Goal: Transaction & Acquisition: Purchase product/service

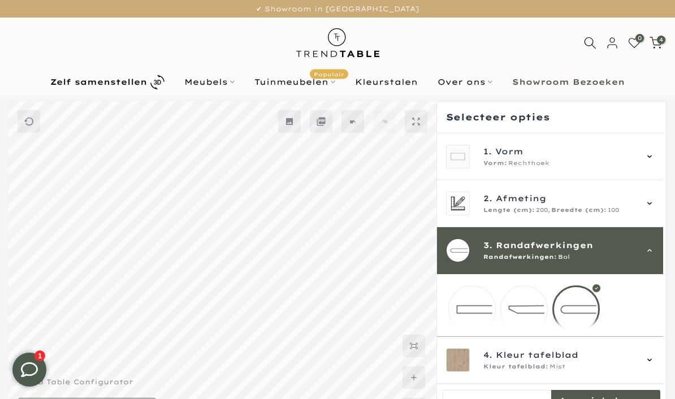
click at [660, 44] on span "4" at bounding box center [661, 40] width 8 height 8
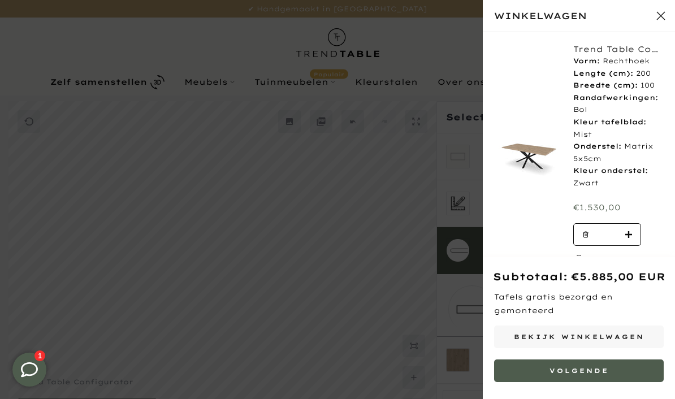
click at [597, 334] on link "Bekijk winkelwagen" at bounding box center [579, 336] width 170 height 23
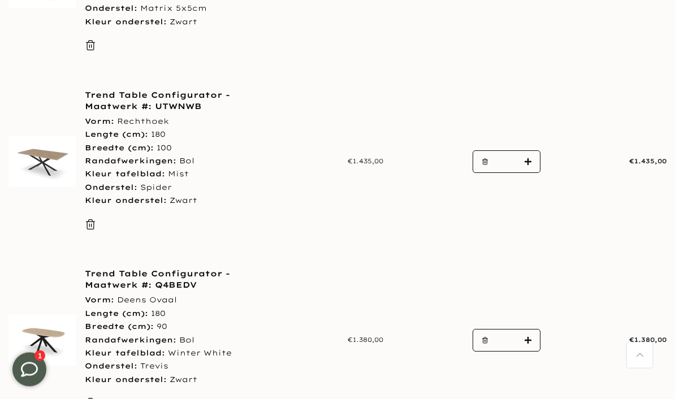
scroll to position [512, 0]
click at [169, 284] on link "Trend Table Configurator - Maatwerk #: Q4BEDV" at bounding box center [179, 279] width 188 height 23
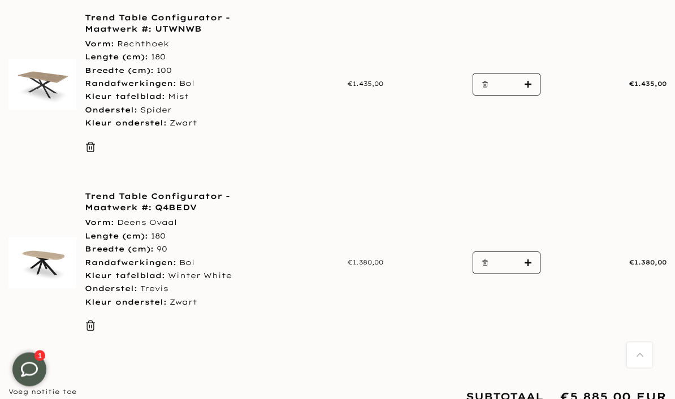
scroll to position [590, 0]
click at [488, 256] on button "button" at bounding box center [481, 262] width 17 height 23
type input "*"
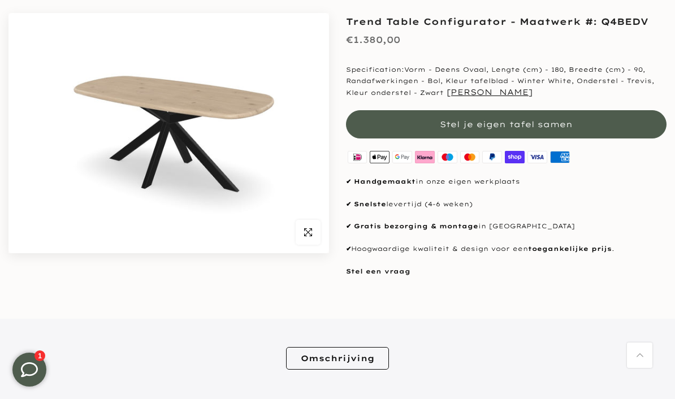
scroll to position [129, 0]
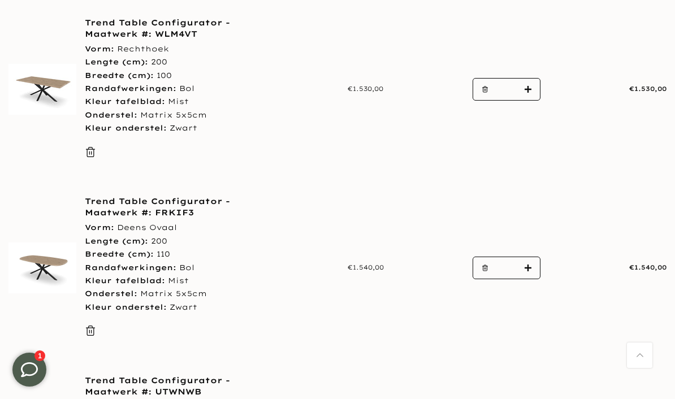
scroll to position [226, 0]
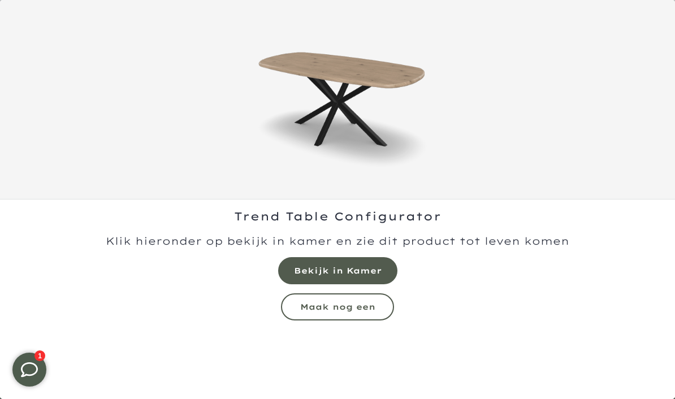
click at [374, 304] on mmq-formatted-message at bounding box center [337, 307] width 75 height 10
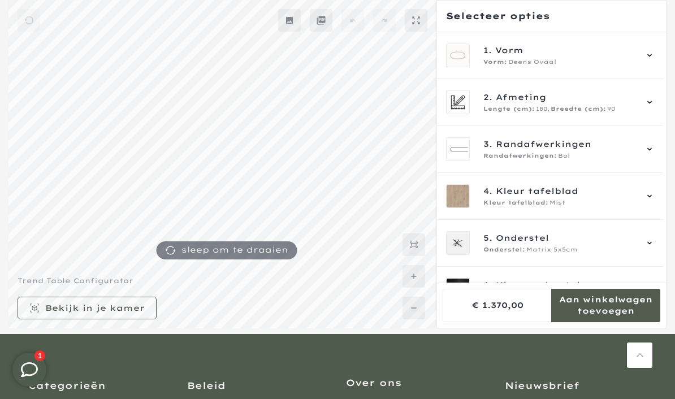
click at [654, 101] on icon at bounding box center [649, 102] width 9 height 9
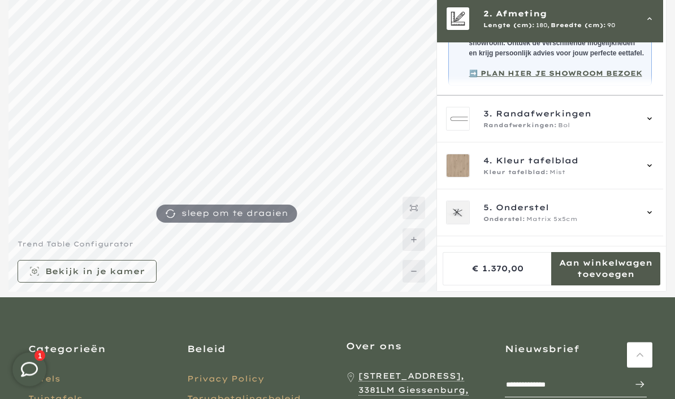
scroll to position [138, 0]
click at [659, 216] on div "5. Onderstel Onderstel: Matrix 5x5cm" at bounding box center [550, 212] width 226 height 47
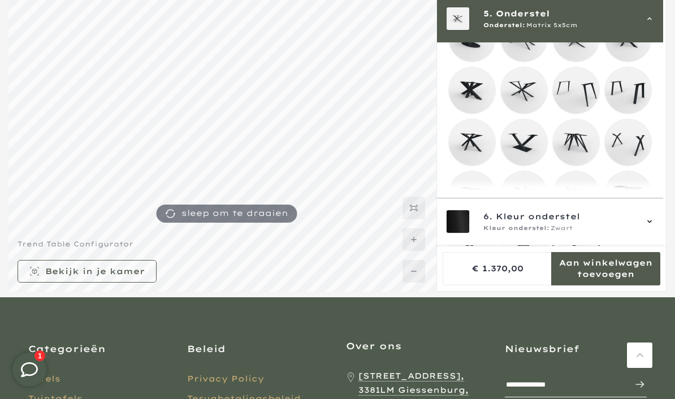
scroll to position [227, 0]
click at [476, 203] on mmq-loader at bounding box center [472, 194] width 46 height 46
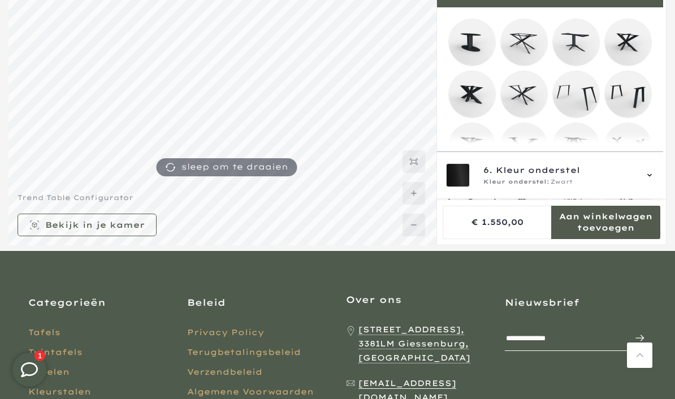
scroll to position [178, 0]
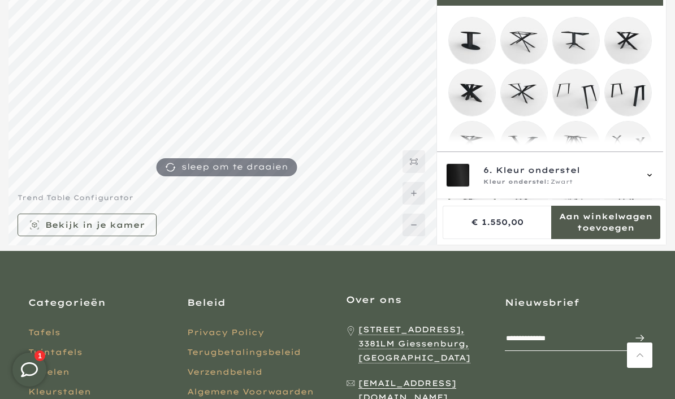
click at [580, 42] on mmq-loader at bounding box center [576, 41] width 46 height 46
click at [526, 45] on mmq-loader at bounding box center [524, 41] width 46 height 46
click at [529, 95] on mmq-loader at bounding box center [524, 92] width 46 height 46
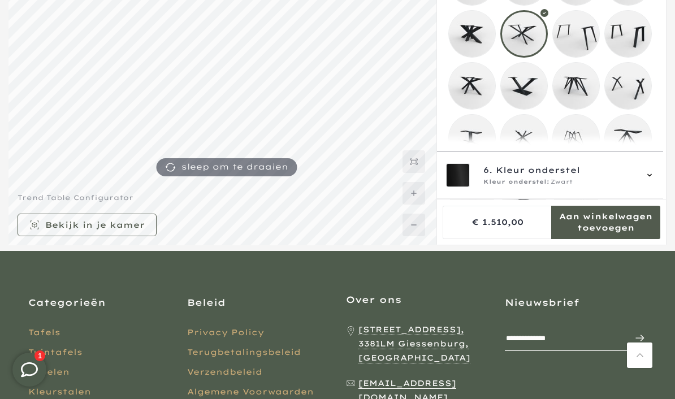
scroll to position [237, 0]
click at [473, 90] on mmq-loader at bounding box center [472, 86] width 46 height 46
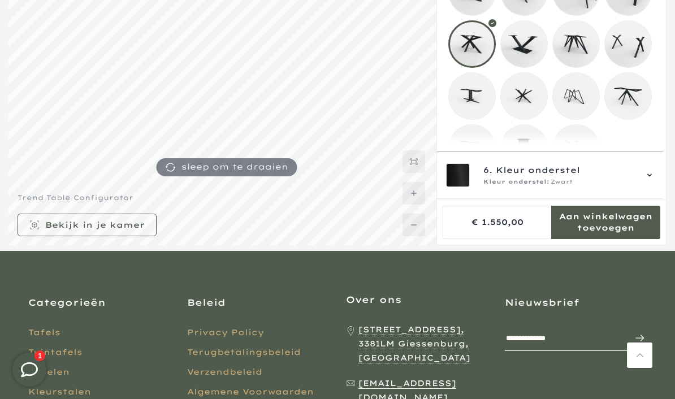
scroll to position [277, 0]
click at [471, 155] on mmq-loader at bounding box center [472, 149] width 46 height 46
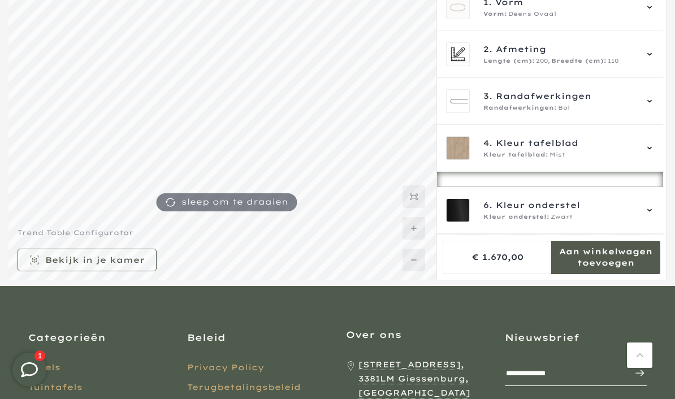
click at [654, 53] on icon at bounding box center [649, 54] width 9 height 9
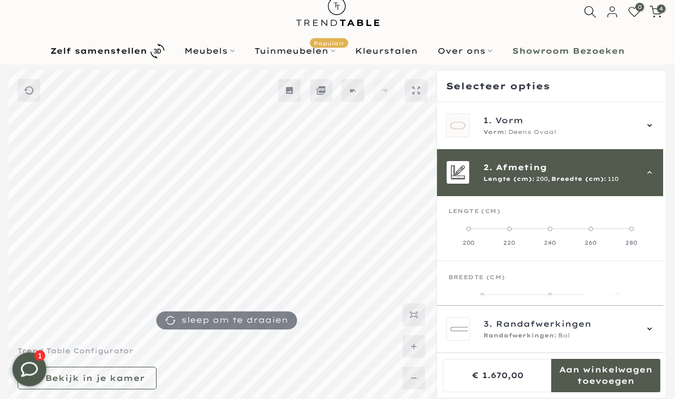
click at [523, 84] on mmq-formatted-message at bounding box center [497, 86] width 103 height 11
click at [492, 87] on mmq-formatted-message at bounding box center [497, 85] width 103 height 11
click at [137, 49] on b "Zelf samenstellen" at bounding box center [98, 51] width 97 height 8
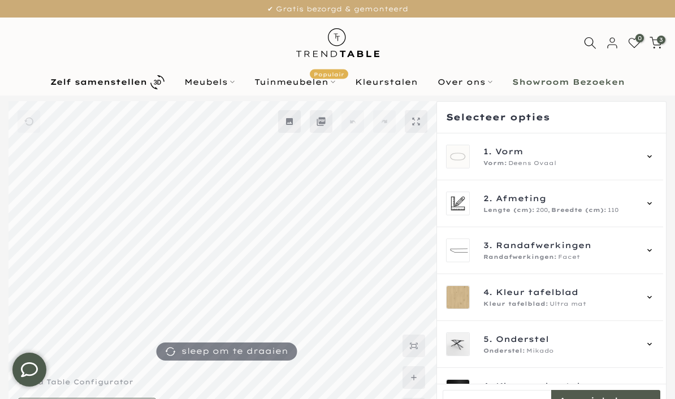
click at [654, 153] on icon at bounding box center [649, 156] width 9 height 9
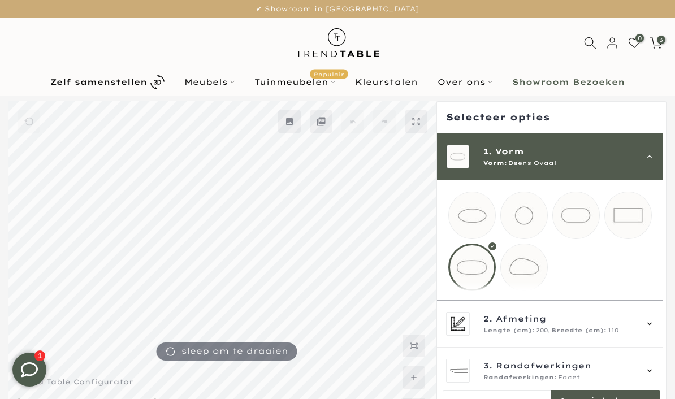
click at [639, 214] on mmq-loader at bounding box center [628, 215] width 46 height 46
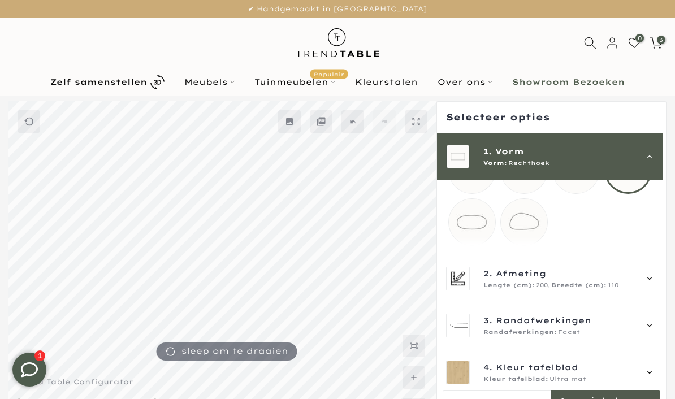
scroll to position [45, 0]
click at [663, 289] on div "2. Afmeting Lengte (cm): 200, Breedte (cm): 110" at bounding box center [550, 279] width 226 height 47
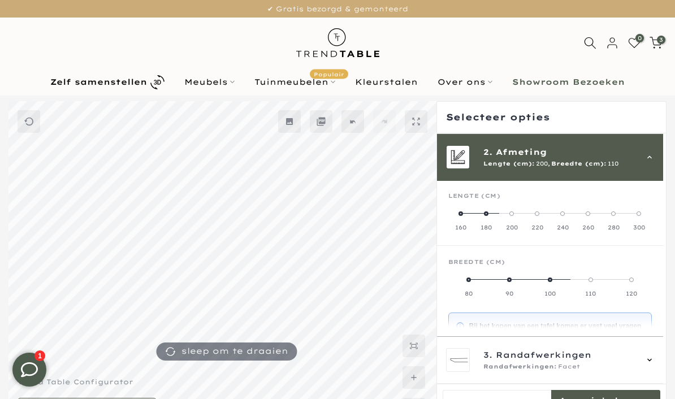
scroll to position [47, 0]
click at [462, 215] on label "160" at bounding box center [460, 219] width 25 height 23
click at [612, 280] on label "90" at bounding box center [601, 286] width 102 height 23
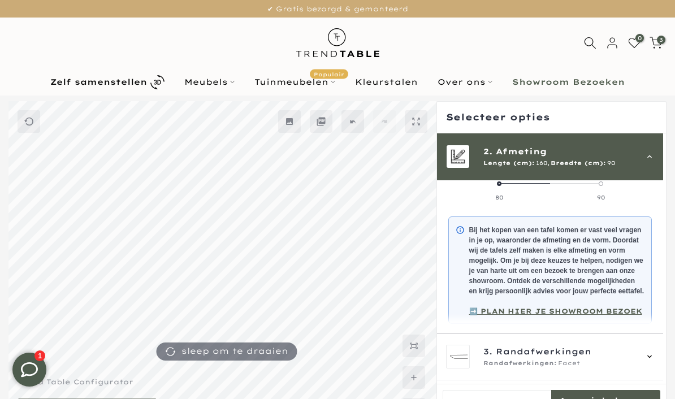
scroll to position [146, 0]
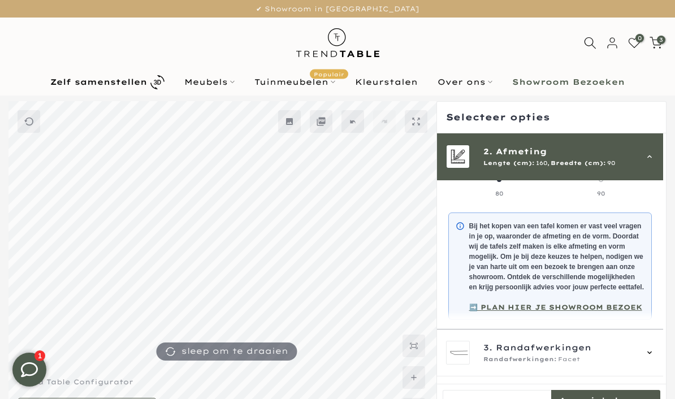
click at [662, 358] on div "3. Randafwerkingen Randafwerkingen: Facet" at bounding box center [550, 352] width 226 height 47
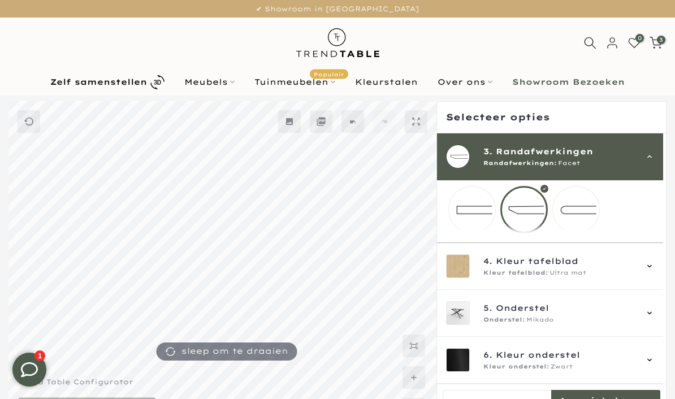
scroll to position [64, 0]
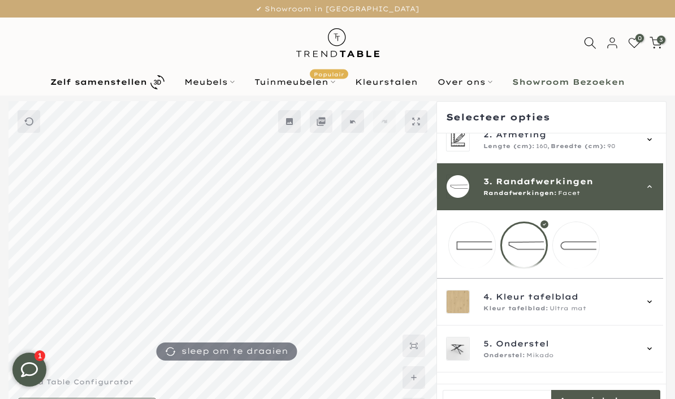
click at [592, 246] on mmq-loader at bounding box center [576, 245] width 46 height 46
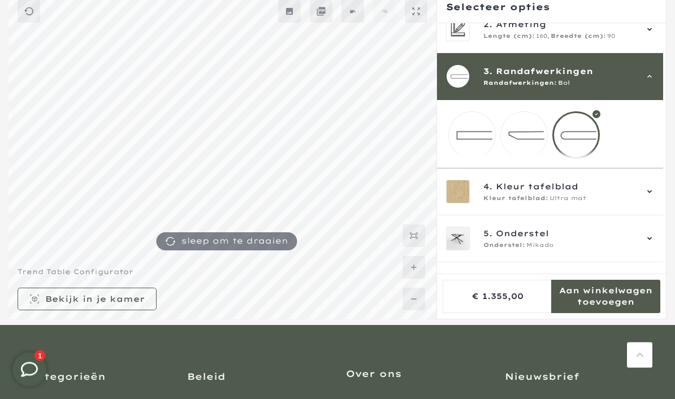
scroll to position [110, 0]
click at [659, 248] on div "5. Onderstel Onderstel: Mikado" at bounding box center [550, 238] width 226 height 47
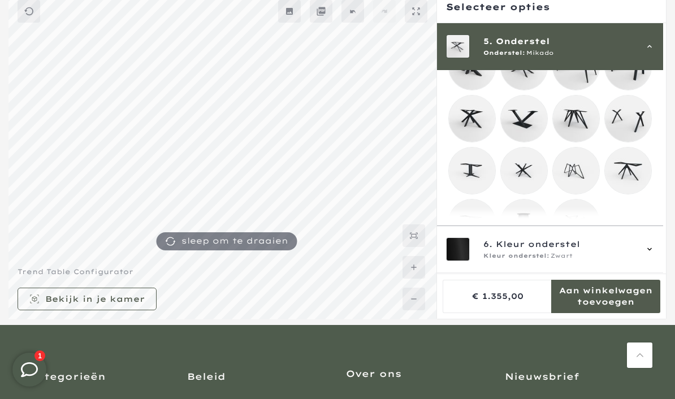
scroll to position [277, 0]
click at [473, 177] on mmq-loader at bounding box center [472, 171] width 46 height 46
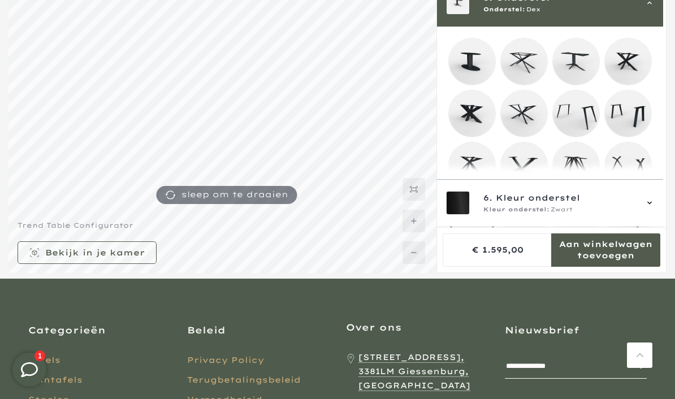
scroll to position [185, 0]
click at [581, 63] on mmq-loader at bounding box center [576, 61] width 46 height 46
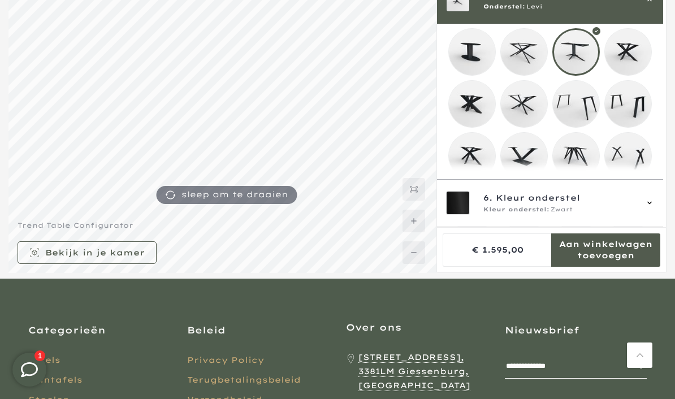
scroll to position [195, 0]
click at [639, 48] on mmq-loader at bounding box center [628, 51] width 46 height 46
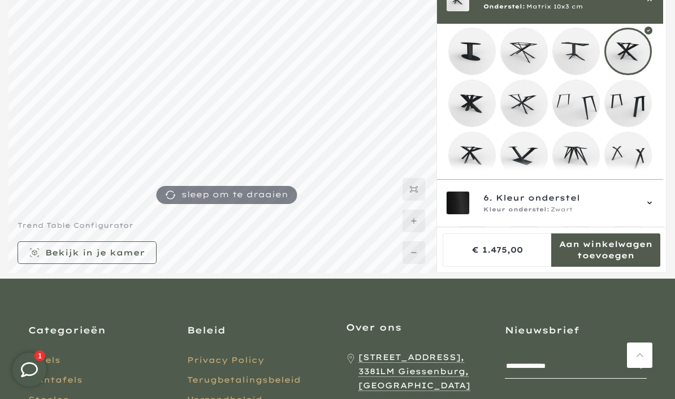
click at [525, 51] on mmq-loader at bounding box center [524, 51] width 46 height 46
click at [527, 105] on mmq-loader at bounding box center [524, 103] width 46 height 46
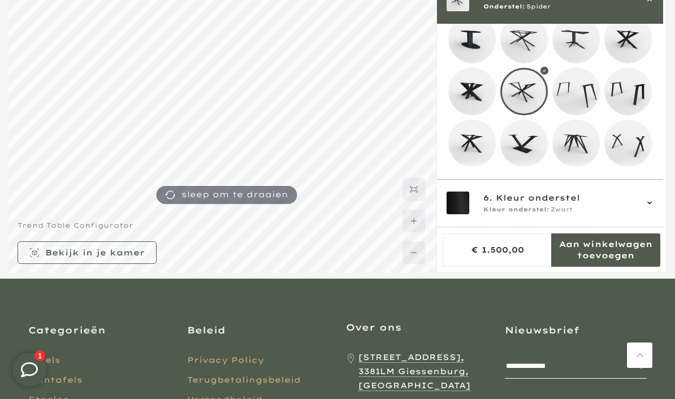
scroll to position [207, 0]
click at [584, 91] on mmq-loader at bounding box center [576, 91] width 46 height 46
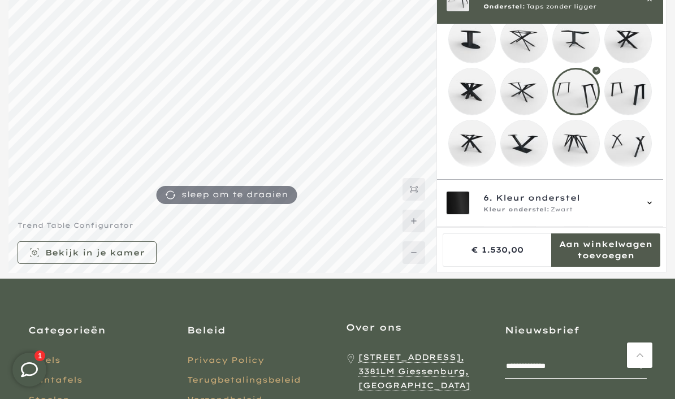
click at [645, 94] on mmq-loader at bounding box center [628, 91] width 46 height 46
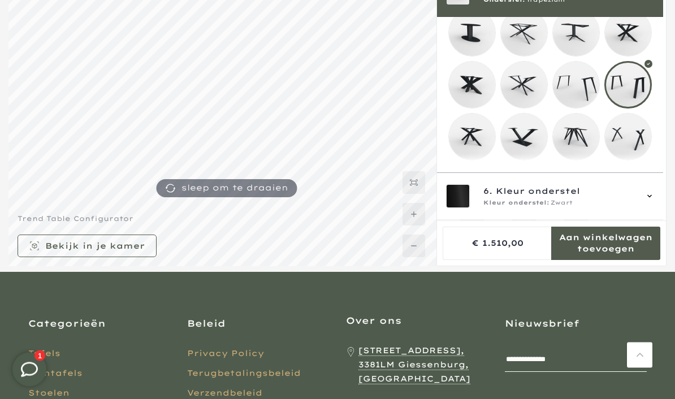
scroll to position [163, 0]
click at [477, 141] on mmq-loader at bounding box center [472, 137] width 46 height 46
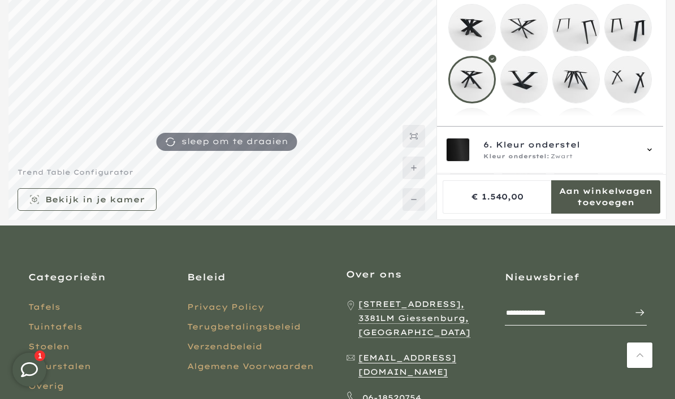
scroll to position [219, 0]
click at [529, 82] on mmq-loader at bounding box center [524, 78] width 46 height 46
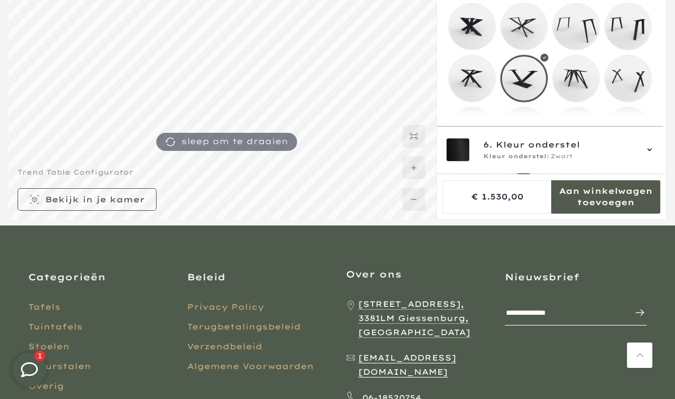
click at [585, 86] on mmq-loader at bounding box center [576, 78] width 46 height 46
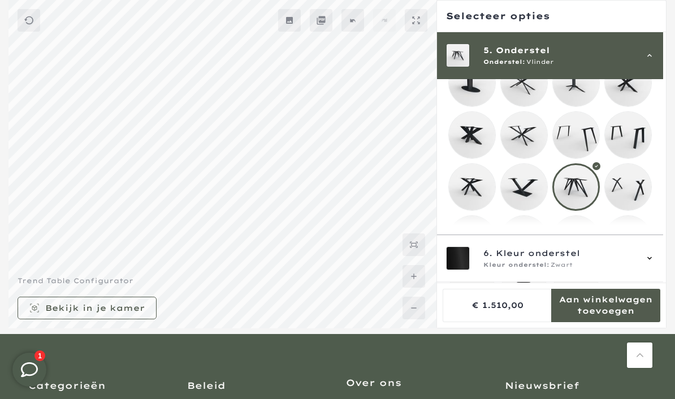
click at [633, 189] on mmq-loader at bounding box center [628, 187] width 46 height 46
click at [472, 246] on mmq-loader at bounding box center [472, 239] width 46 height 46
click at [532, 238] on mmq-loader at bounding box center [524, 239] width 46 height 46
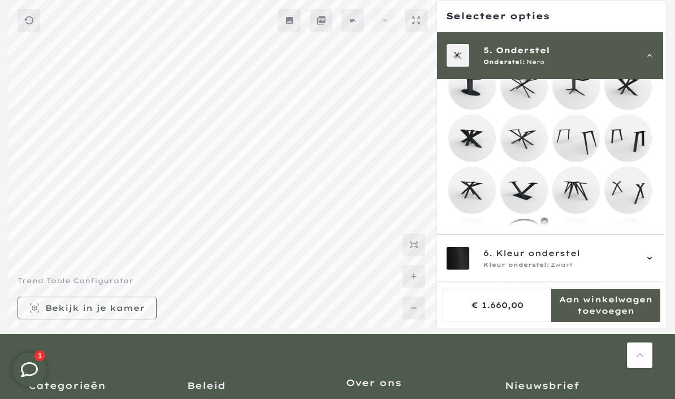
scroll to position [215, 0]
click at [584, 241] on mmq-loader at bounding box center [576, 242] width 46 height 46
click at [636, 247] on mmq-loader at bounding box center [628, 242] width 46 height 46
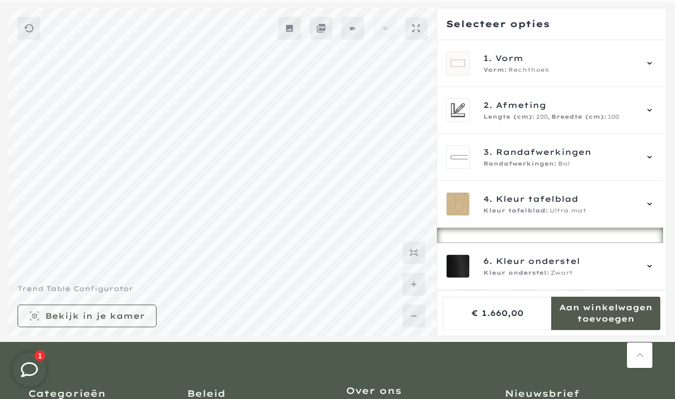
click at [654, 110] on icon at bounding box center [649, 110] width 9 height 9
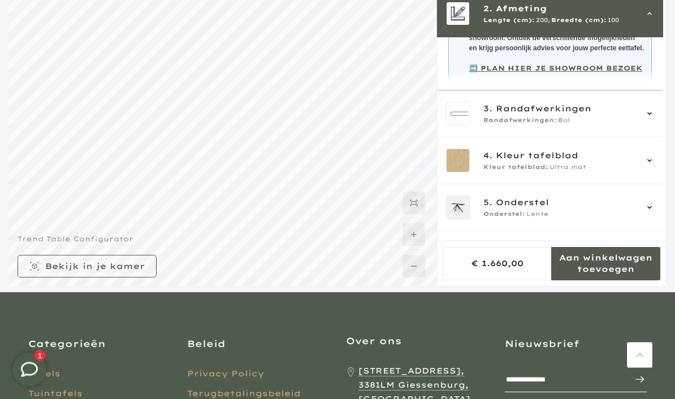
scroll to position [143, 0]
click at [651, 208] on icon at bounding box center [649, 207] width 5 height 3
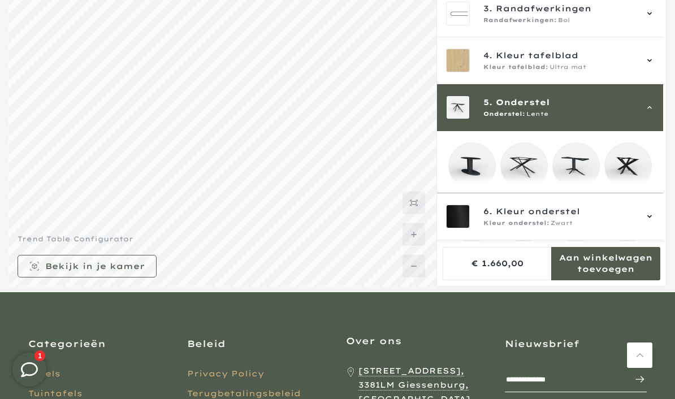
scroll to position [188, 0]
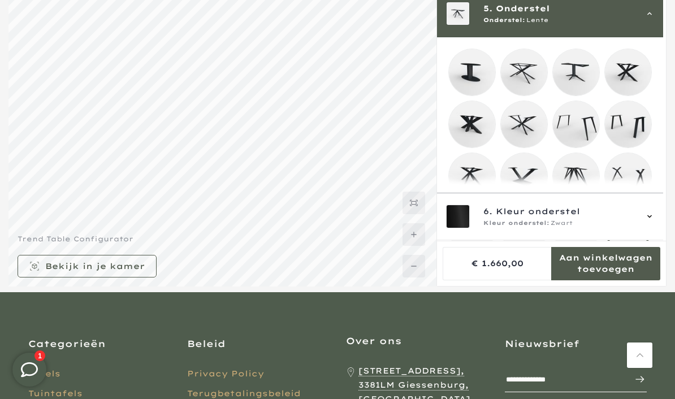
click at [530, 78] on mmq-loader at bounding box center [524, 72] width 46 height 46
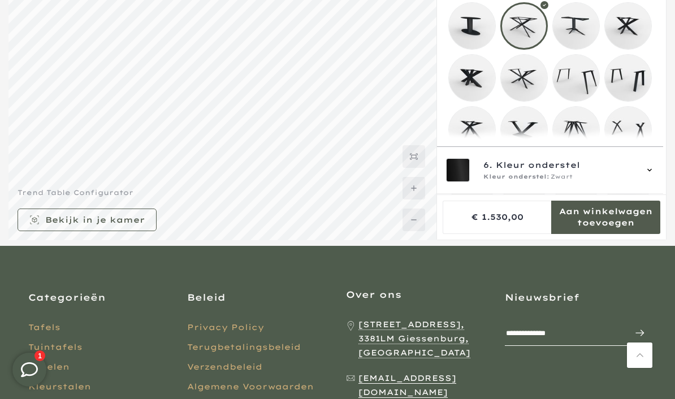
click at [585, 28] on mmq-loader at bounding box center [576, 26] width 46 height 46
click at [531, 78] on mmq-loader at bounding box center [524, 78] width 46 height 46
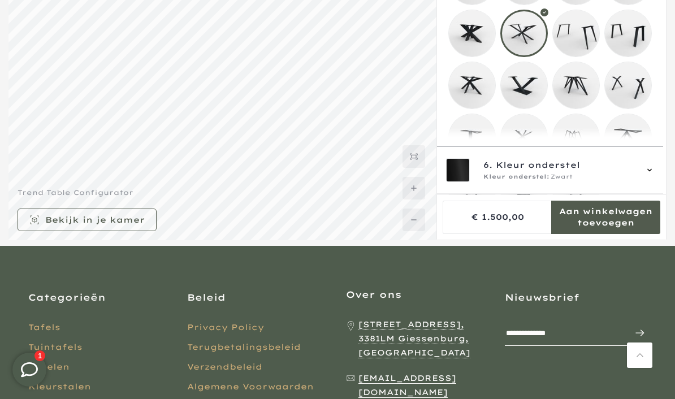
scroll to position [232, 0]
click at [473, 90] on mmq-loader at bounding box center [472, 85] width 46 height 46
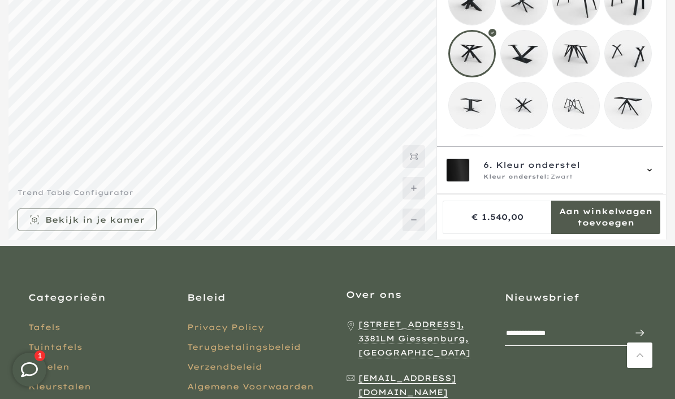
scroll to position [264, 0]
click at [527, 112] on mmq-loader at bounding box center [524, 105] width 46 height 46
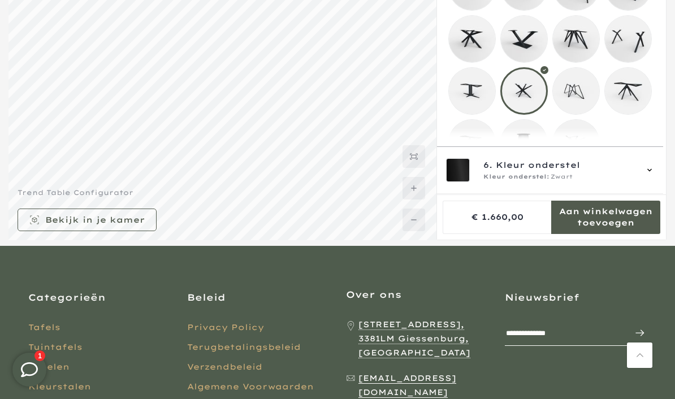
scroll to position [277, 0]
click at [582, 149] on mmq-loader at bounding box center [576, 144] width 46 height 46
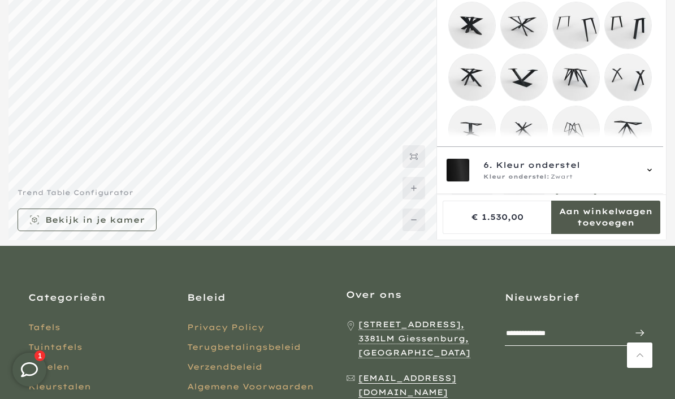
scroll to position [101, 0]
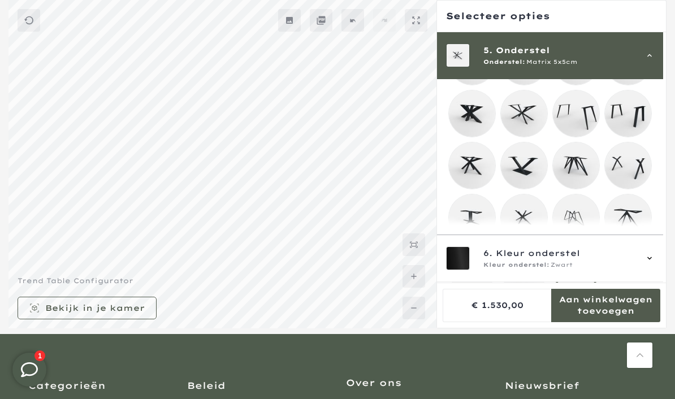
click at [636, 227] on mmq-loader at bounding box center [628, 217] width 46 height 46
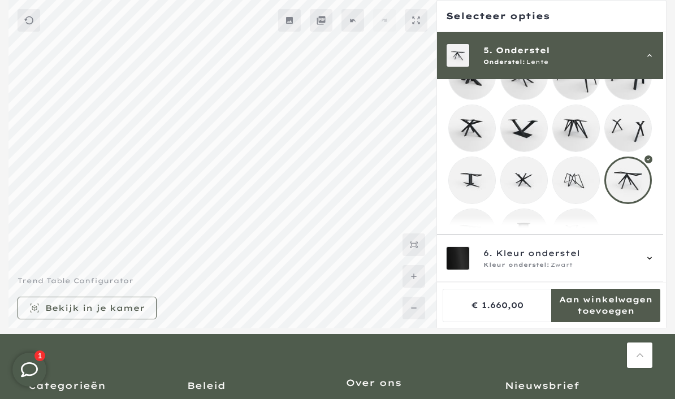
scroll to position [277, 0]
click at [479, 239] on mmq-loader at bounding box center [472, 232] width 46 height 46
click at [642, 183] on mmq-loader at bounding box center [628, 180] width 46 height 46
click at [586, 237] on mmq-loader at bounding box center [576, 232] width 46 height 46
click at [640, 185] on mmq-loader at bounding box center [628, 180] width 46 height 46
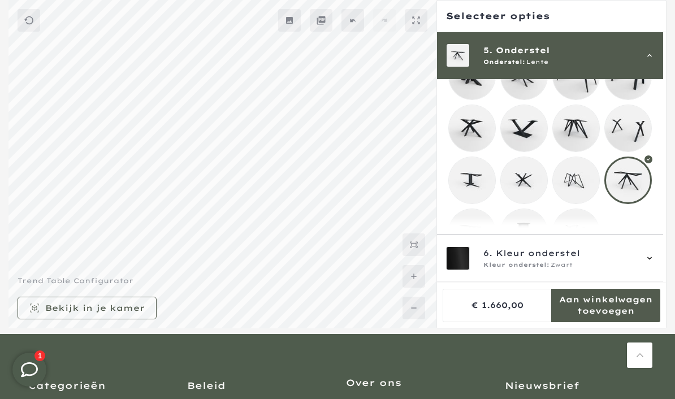
click at [662, 283] on div "6. Kleur onderstel Kleur onderstel: Zwart" at bounding box center [550, 259] width 226 height 47
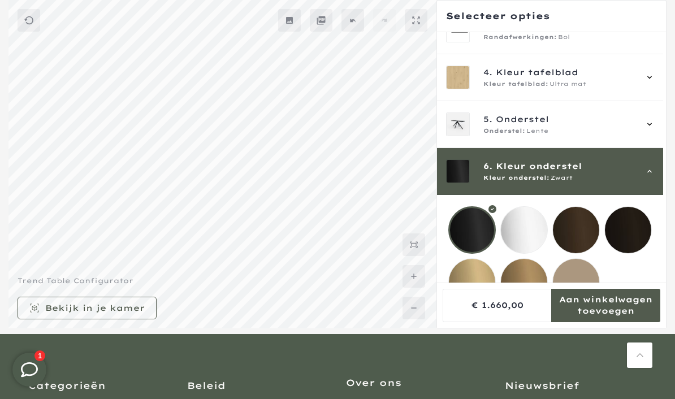
scroll to position [116, 0]
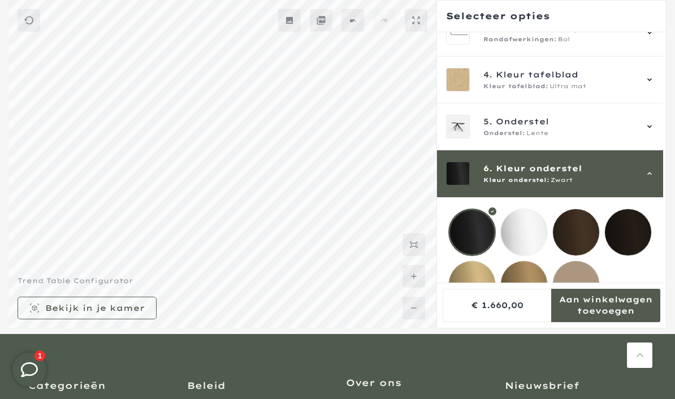
click at [585, 279] on mmq-loader at bounding box center [576, 284] width 46 height 46
click at [472, 229] on mmq-loader at bounding box center [472, 232] width 46 height 46
click at [663, 75] on div "4. Kleur tafelblad Kleur tafelblad: Ultra mat" at bounding box center [550, 80] width 226 height 47
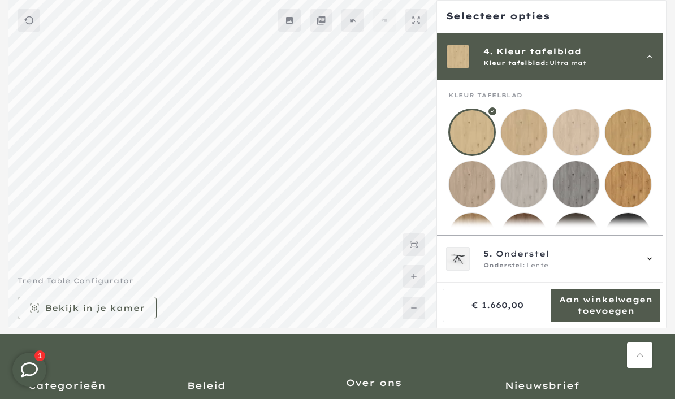
scroll to position [141, 0]
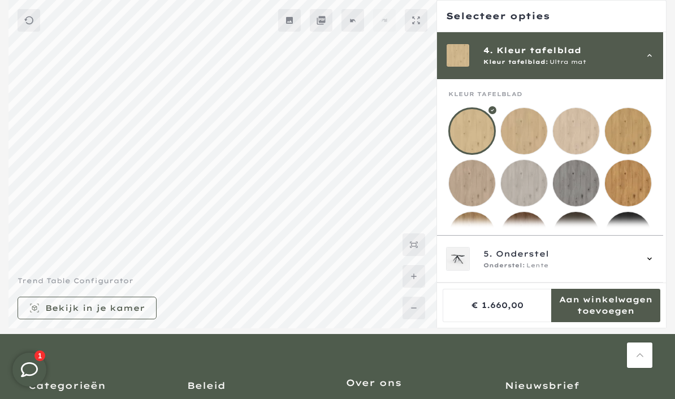
click at [525, 136] on mmq-loader at bounding box center [524, 131] width 46 height 46
click at [637, 125] on mmq-loader at bounding box center [628, 131] width 46 height 46
click at [528, 186] on mmq-loader at bounding box center [524, 183] width 46 height 46
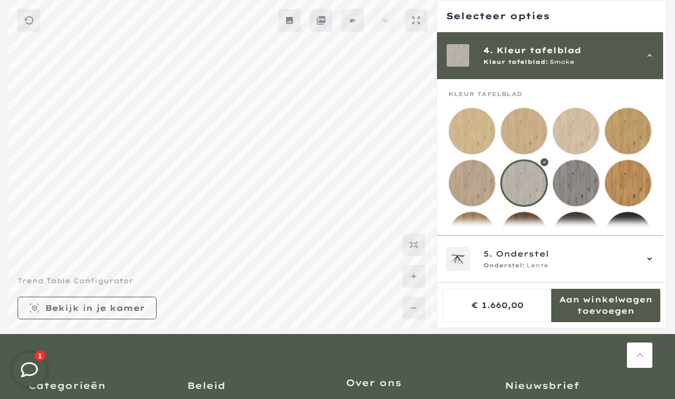
click at [526, 133] on mmq-loader at bounding box center [524, 131] width 46 height 46
click at [477, 182] on mmq-loader at bounding box center [472, 183] width 46 height 46
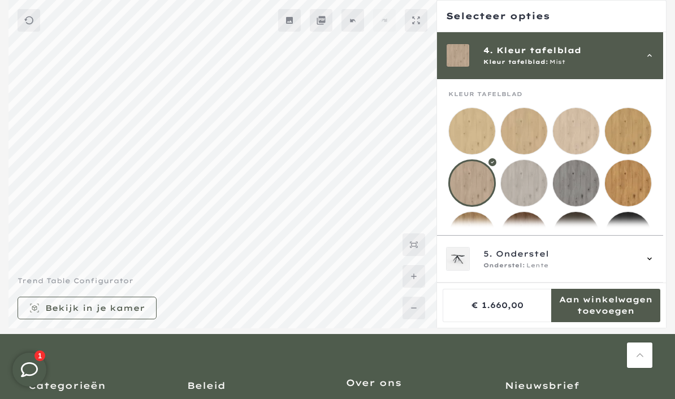
click at [579, 132] on mmq-loader at bounding box center [576, 131] width 46 height 46
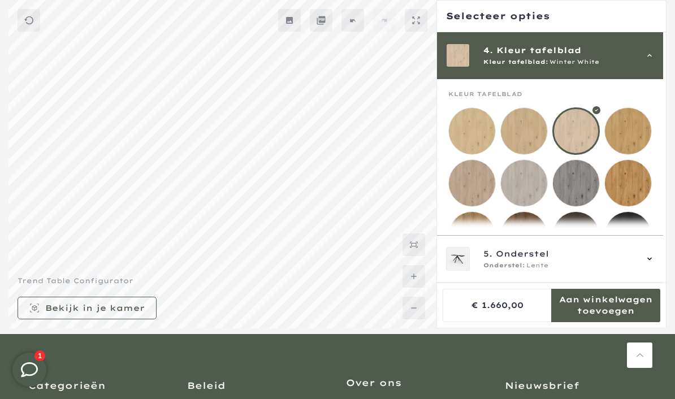
click at [477, 184] on mmq-loader at bounding box center [472, 183] width 46 height 46
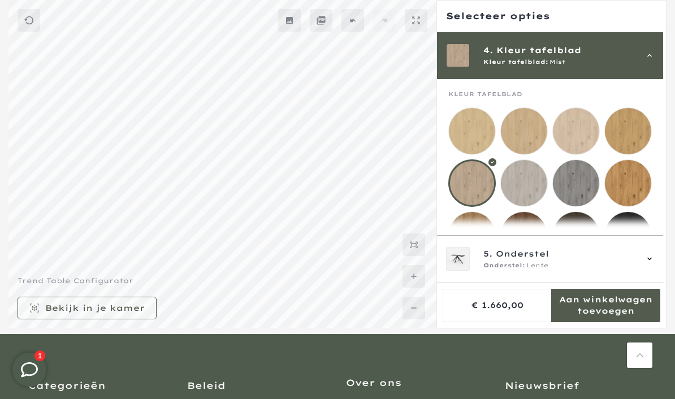
click at [639, 183] on mmq-loader at bounding box center [628, 183] width 46 height 46
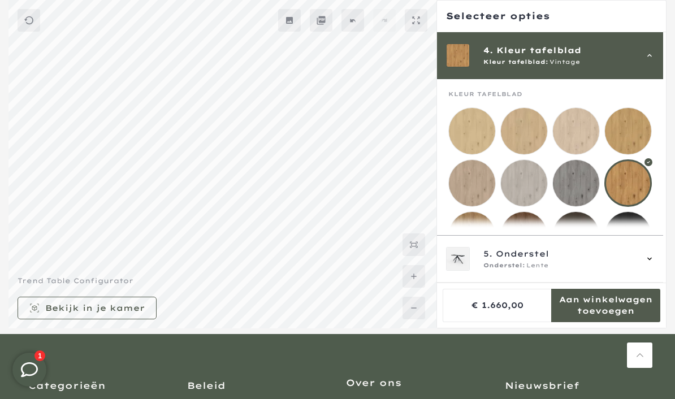
click at [640, 126] on mmq-loader at bounding box center [628, 131] width 46 height 46
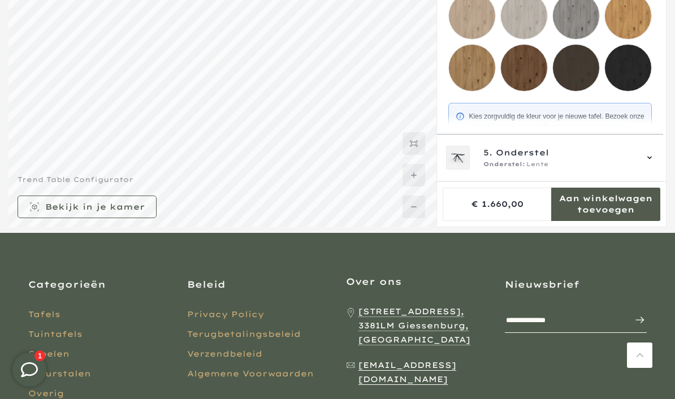
scroll to position [206, 0]
click at [473, 69] on mmq-loader at bounding box center [472, 68] width 46 height 46
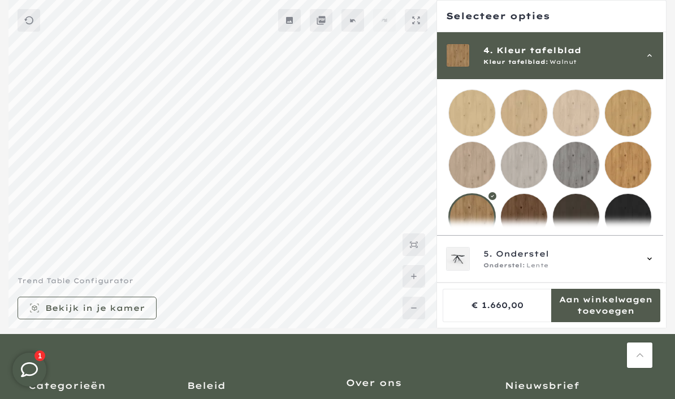
scroll to position [159, 0]
click at [641, 164] on mmq-loader at bounding box center [628, 164] width 46 height 46
click at [633, 112] on mmq-loader at bounding box center [628, 112] width 46 height 46
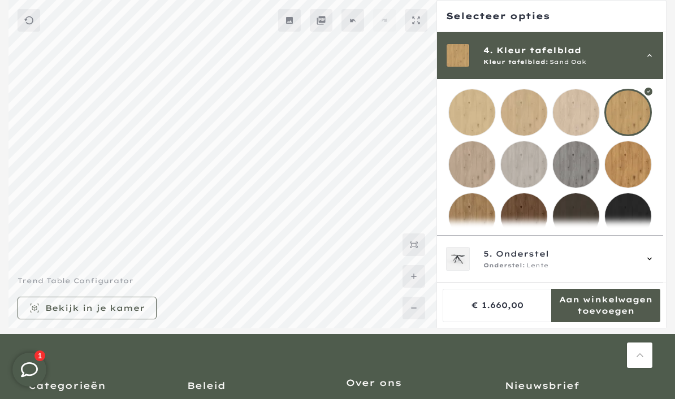
click at [521, 114] on mmq-loader at bounding box center [524, 112] width 46 height 46
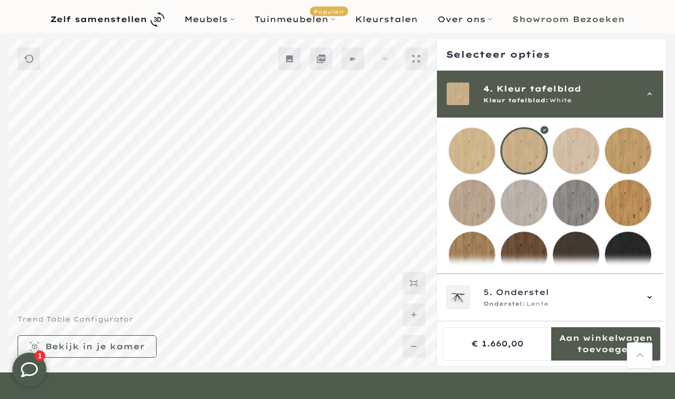
scroll to position [155, 0]
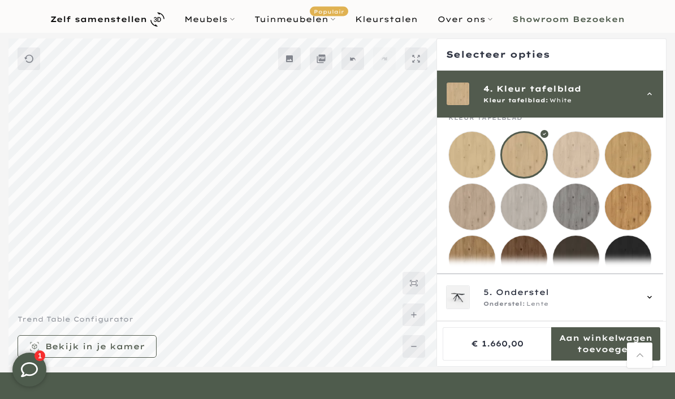
click at [529, 155] on div at bounding box center [523, 154] width 47 height 47
click at [579, 155] on mmq-loader at bounding box center [576, 155] width 46 height 46
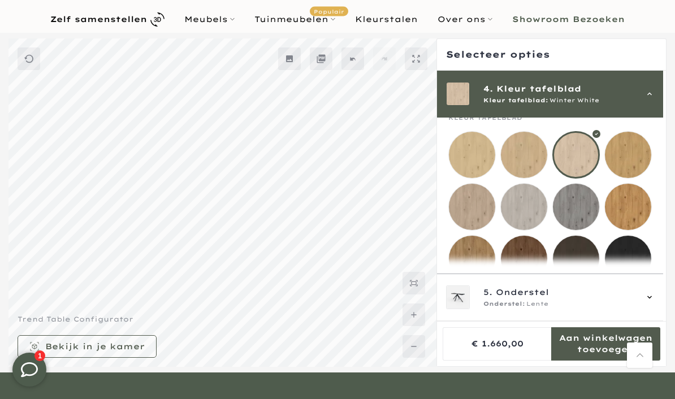
click at [529, 152] on mmq-loader at bounding box center [524, 155] width 46 height 46
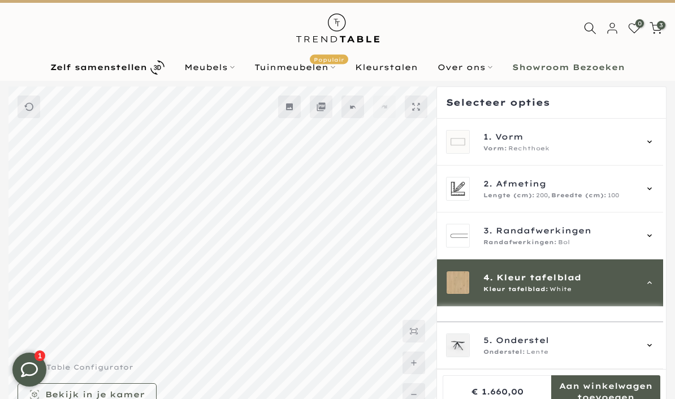
click at [141, 66] on b "Zelf samenstellen" at bounding box center [98, 67] width 97 height 8
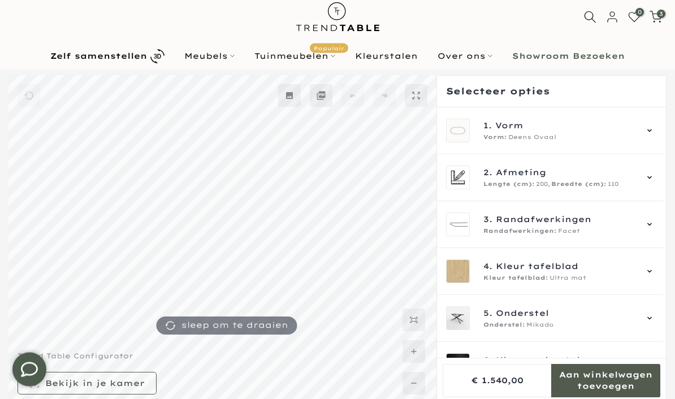
scroll to position [26, 0]
click at [661, 129] on div "1. Vorm Vorm: Deens Ovaal" at bounding box center [550, 130] width 226 height 47
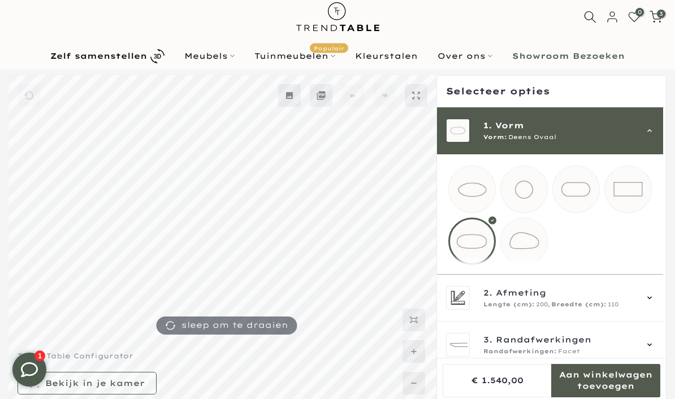
click at [637, 189] on mmq-loader at bounding box center [628, 189] width 46 height 46
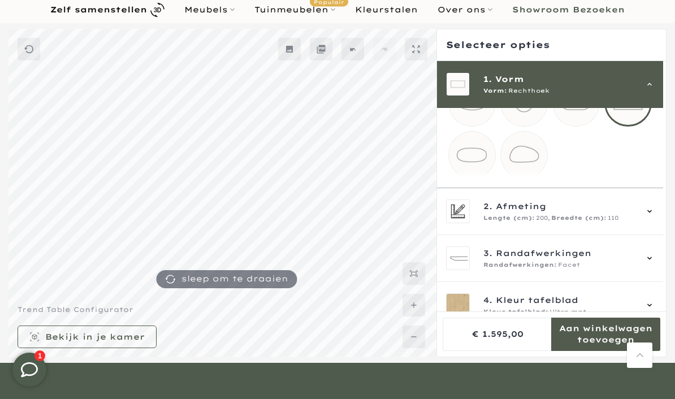
scroll to position [42, 0]
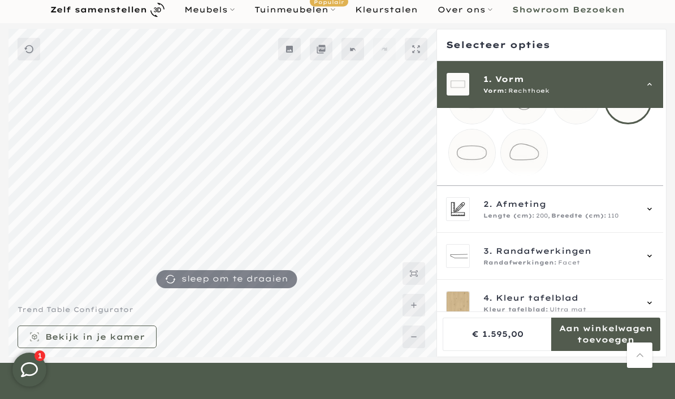
click at [654, 214] on icon at bounding box center [649, 209] width 9 height 9
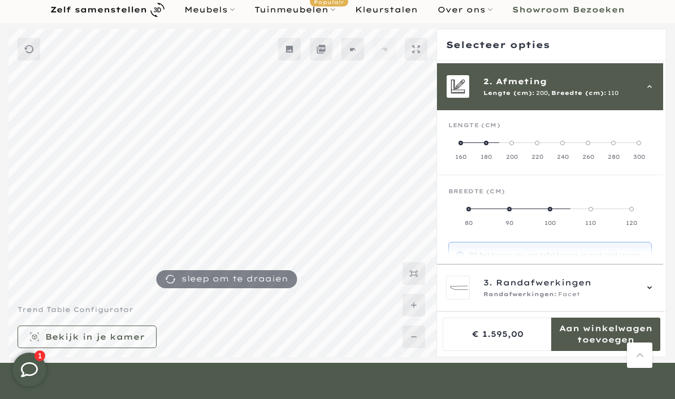
scroll to position [47, 0]
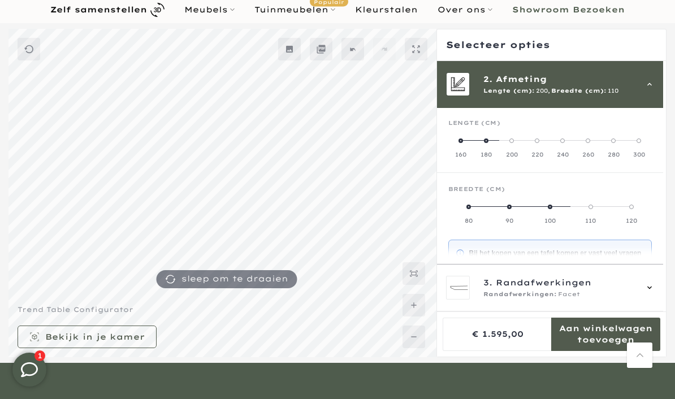
click at [490, 144] on label "180" at bounding box center [485, 147] width 25 height 23
click at [555, 210] on label "90" at bounding box center [550, 213] width 68 height 23
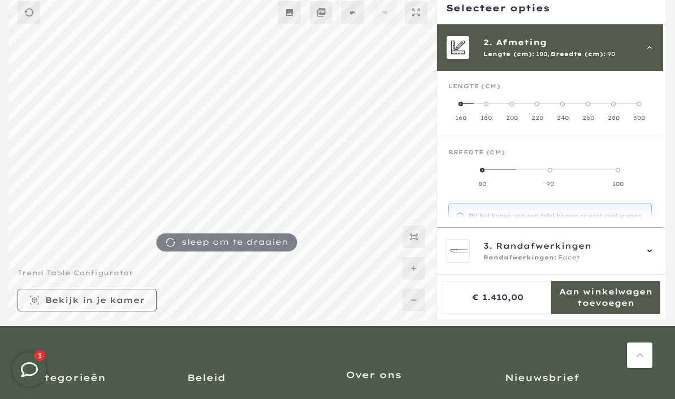
scroll to position [114, 0]
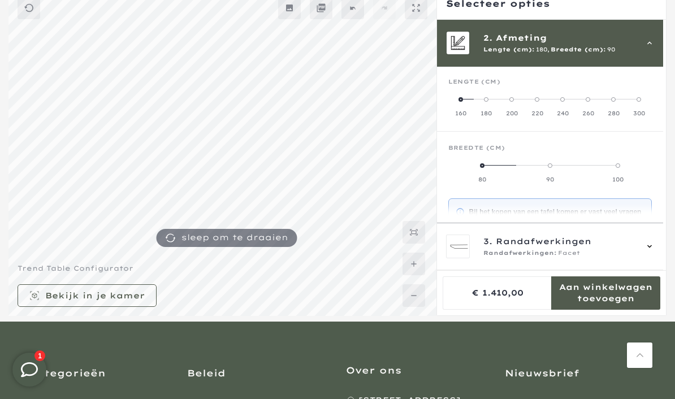
click at [659, 270] on div "3. Randafwerkingen Randafwerkingen: Facet" at bounding box center [550, 246] width 226 height 47
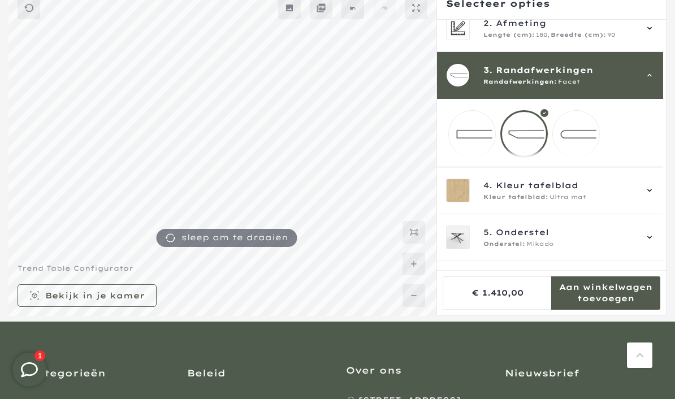
scroll to position [64, 0]
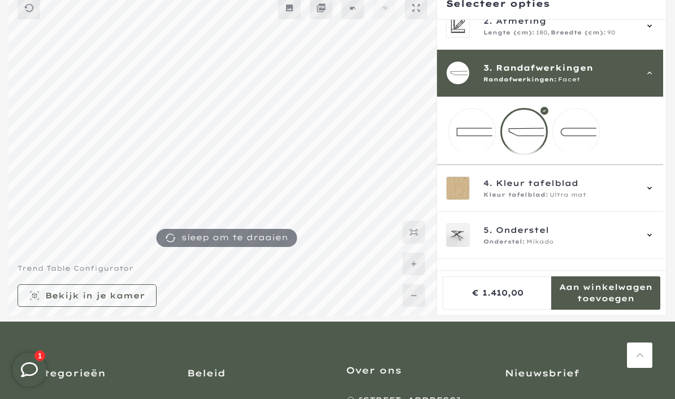
click at [577, 137] on mmq-loader at bounding box center [576, 131] width 46 height 46
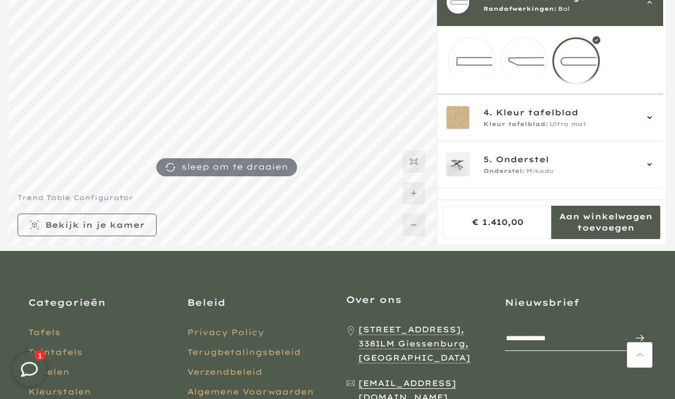
scroll to position [184, 0]
click at [659, 126] on div "4. Kleur tafelblad Kleur tafelblad: Ultra mat" at bounding box center [550, 117] width 226 height 47
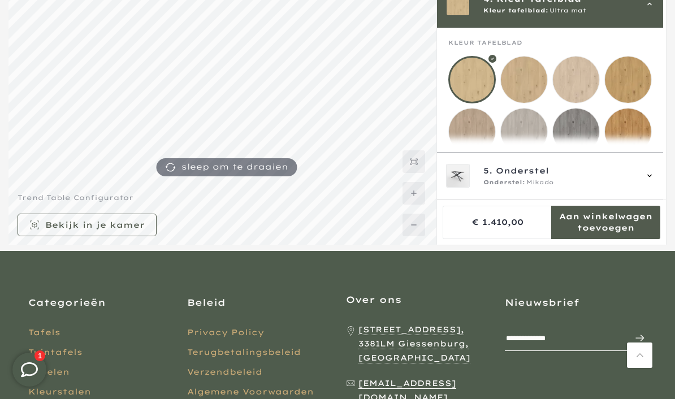
scroll to position [141, 0]
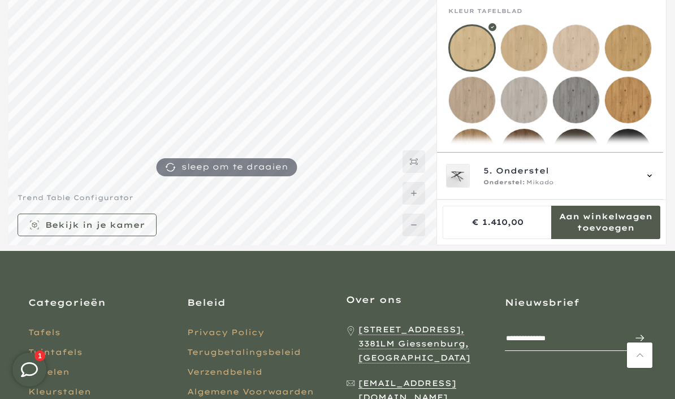
click at [527, 48] on mmq-loader at bounding box center [524, 48] width 46 height 46
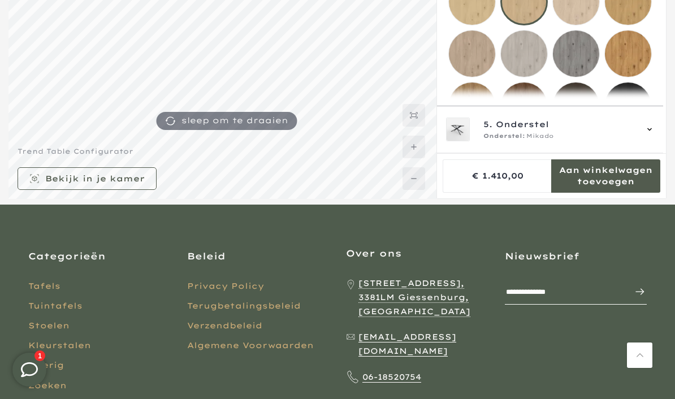
click at [663, 153] on div "5. Onderstel Onderstel: Mikado" at bounding box center [550, 129] width 226 height 47
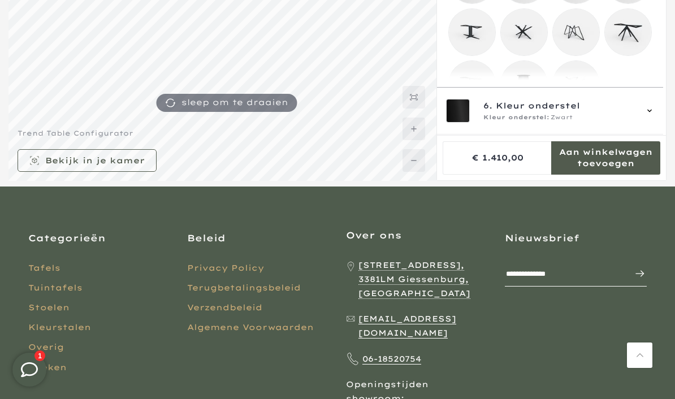
scroll to position [277, 0]
click at [636, 44] on mmq-loader at bounding box center [628, 33] width 46 height 46
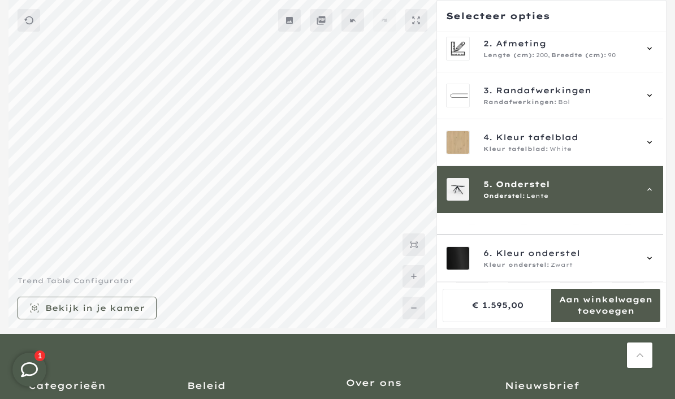
scroll to position [53, 0]
click at [607, 316] on mmq-formatted-message at bounding box center [605, 305] width 109 height 23
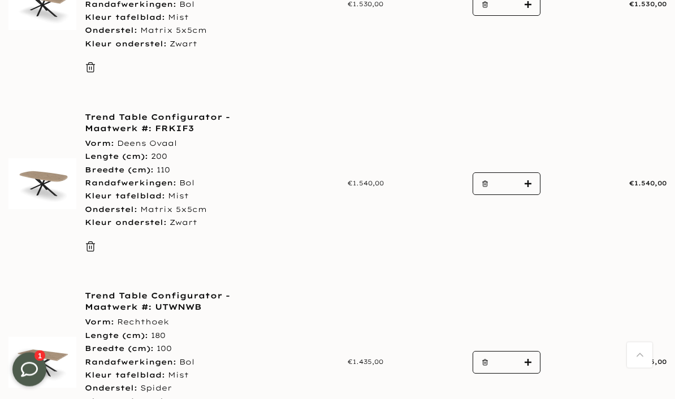
scroll to position [490, 0]
click at [127, 306] on link "Trend Table Configurator - Maatwerk #: UTWNWB" at bounding box center [179, 301] width 188 height 23
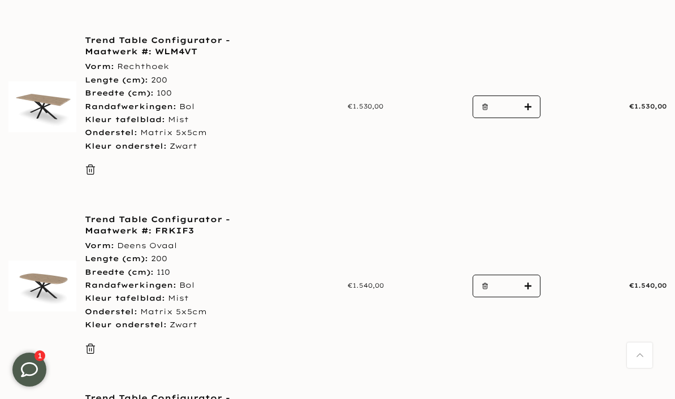
scroll to position [359, 0]
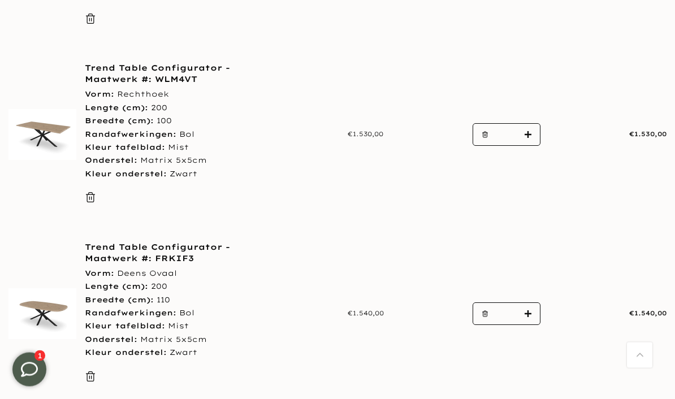
click at [160, 77] on link "Trend Table Configurator - Maatwerk #: WLM4VT" at bounding box center [179, 74] width 188 height 23
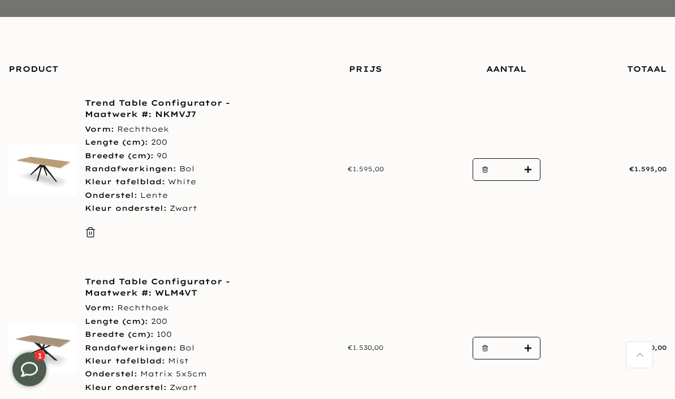
scroll to position [145, 0]
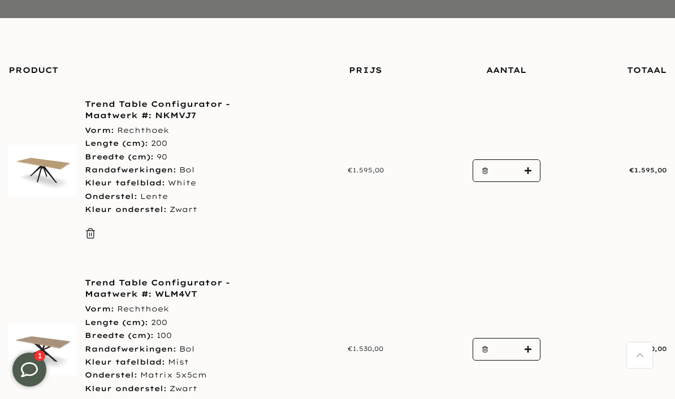
click at [148, 111] on link "Trend Table Configurator - Maatwerk #: NKMVJ7" at bounding box center [179, 109] width 188 height 23
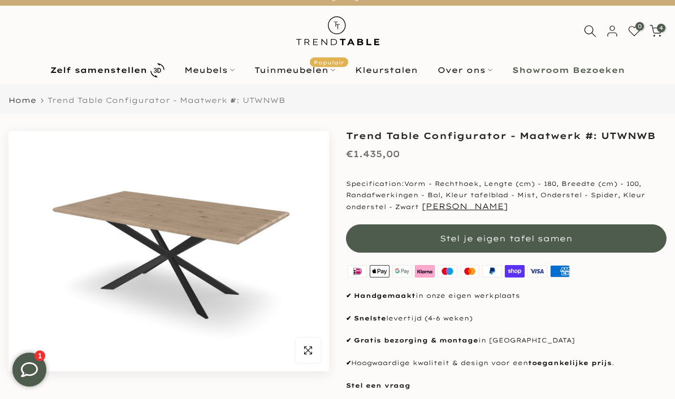
scroll to position [23, 0]
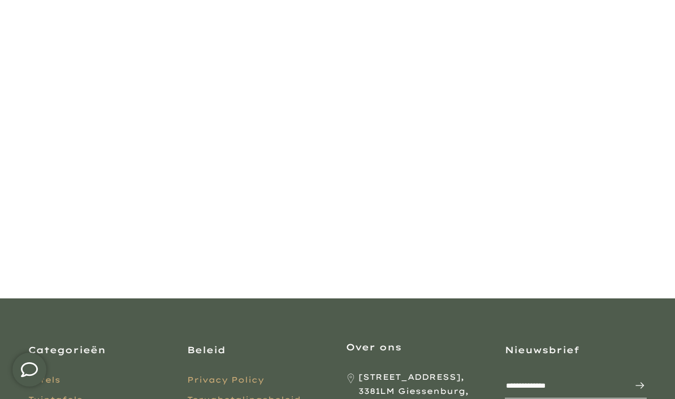
scroll to position [173, 0]
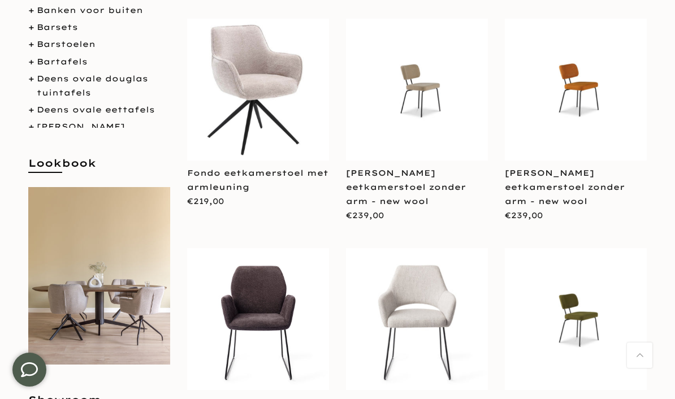
scroll to position [254, 0]
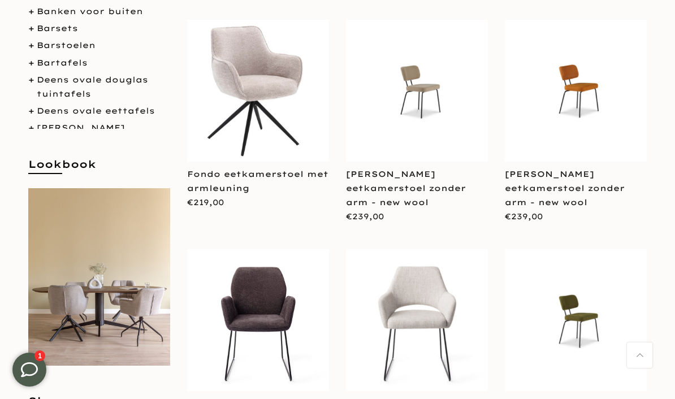
click at [149, 239] on img at bounding box center [99, 276] width 142 height 177
click at [289, 175] on link "Fondo eetkamerstoel met armleuning" at bounding box center [257, 181] width 141 height 24
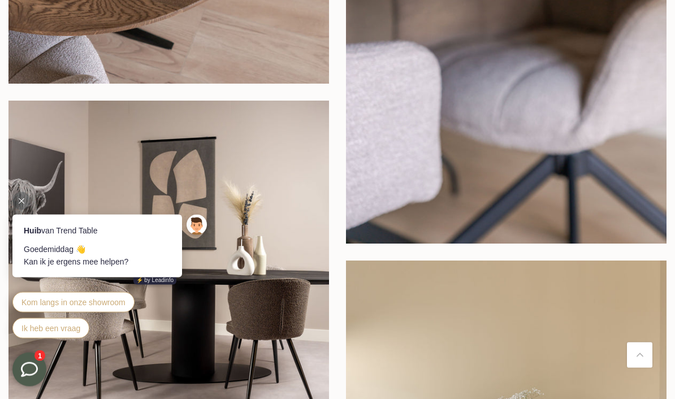
scroll to position [1690, 0]
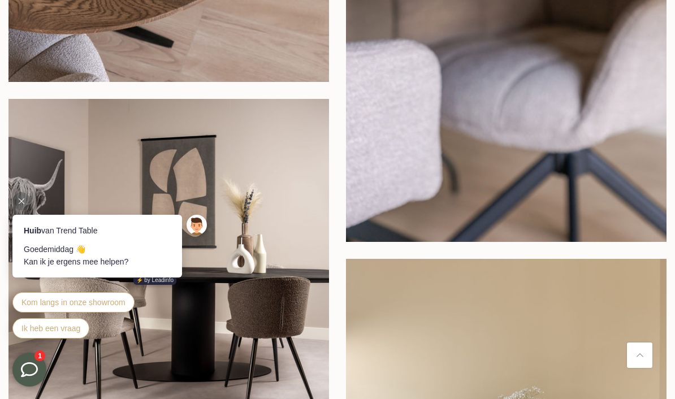
click at [22, 200] on icon at bounding box center [22, 201] width 6 height 6
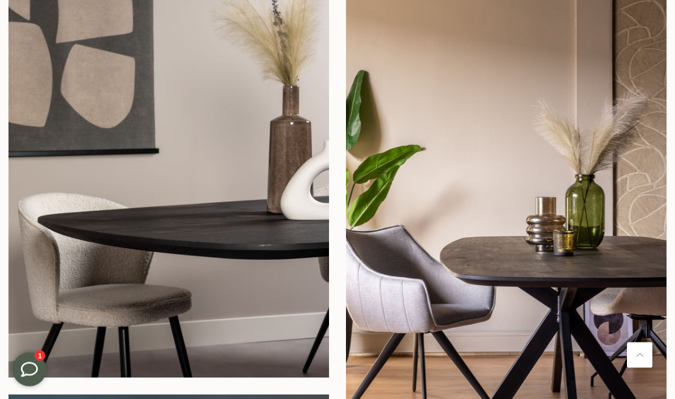
scroll to position [3369, 0]
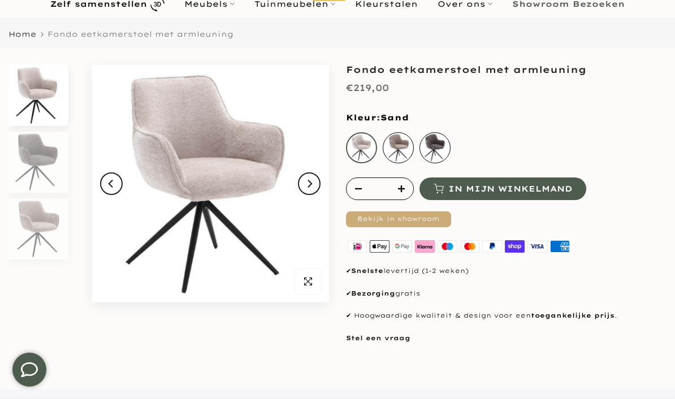
scroll to position [84, 0]
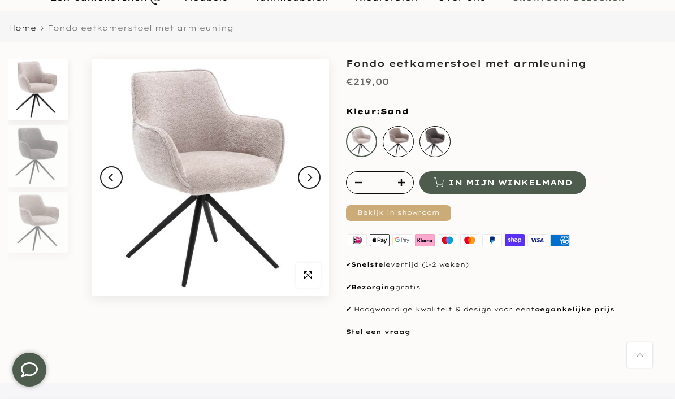
click at [363, 137] on div "Sand" at bounding box center [361, 141] width 31 height 31
click at [359, 141] on div "Sand" at bounding box center [361, 141] width 31 height 31
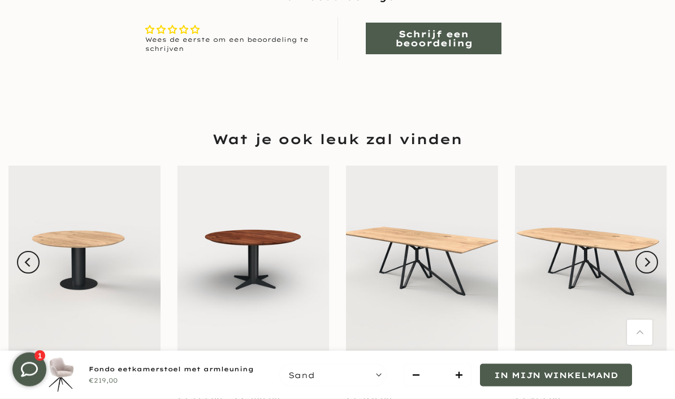
scroll to position [838, 0]
click at [655, 255] on button "Next" at bounding box center [646, 262] width 23 height 23
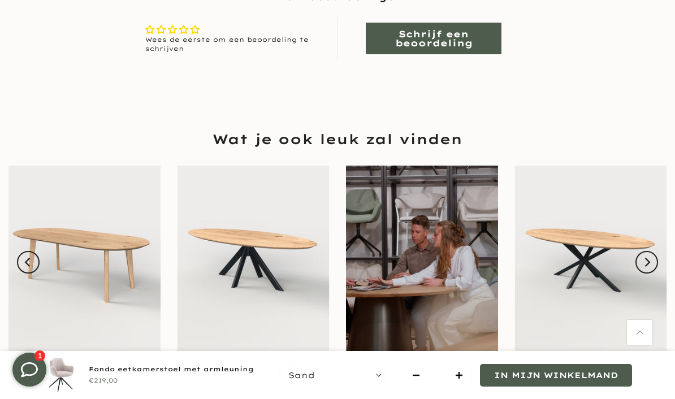
click at [658, 251] on button "Next" at bounding box center [646, 262] width 23 height 23
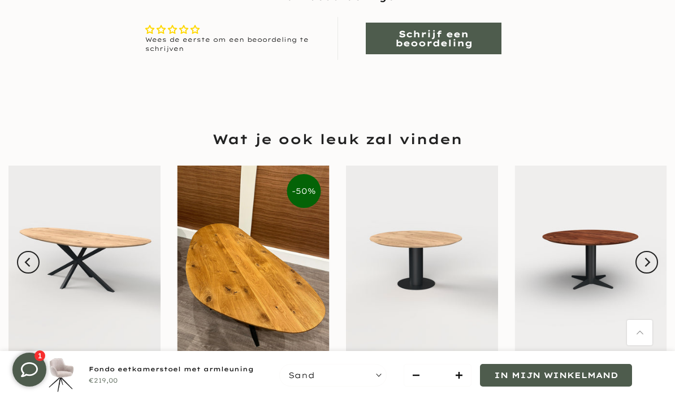
click at [658, 251] on button "Next" at bounding box center [646, 262] width 23 height 23
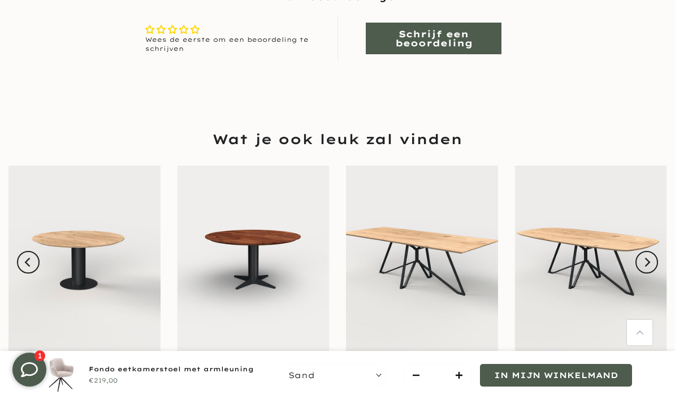
click at [658, 254] on button "Next" at bounding box center [646, 262] width 23 height 23
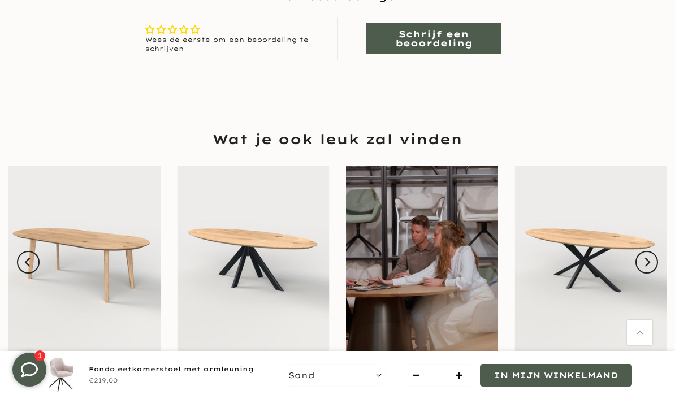
click at [658, 251] on button "Next" at bounding box center [646, 262] width 23 height 23
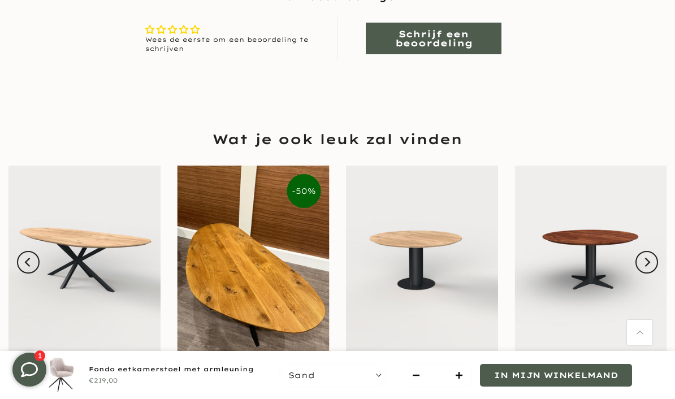
click at [658, 251] on button "Next" at bounding box center [646, 262] width 23 height 23
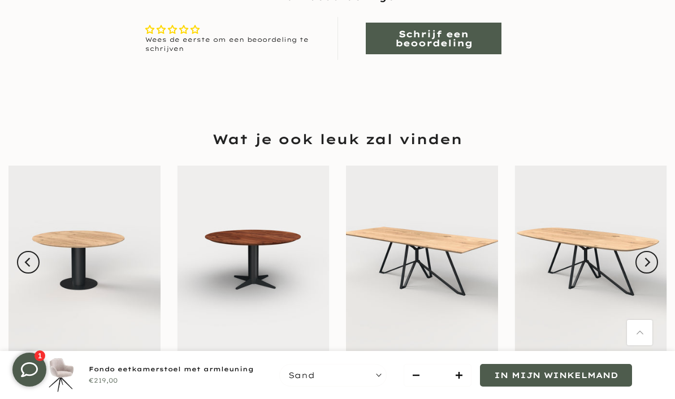
click at [658, 251] on button "Next" at bounding box center [646, 262] width 23 height 23
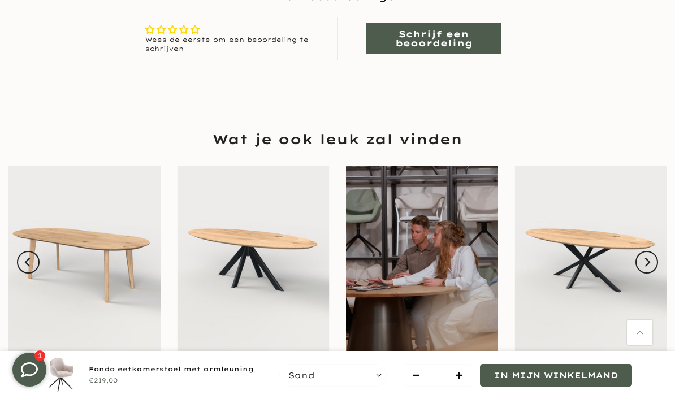
click at [651, 258] on icon "Next" at bounding box center [646, 262] width 9 height 9
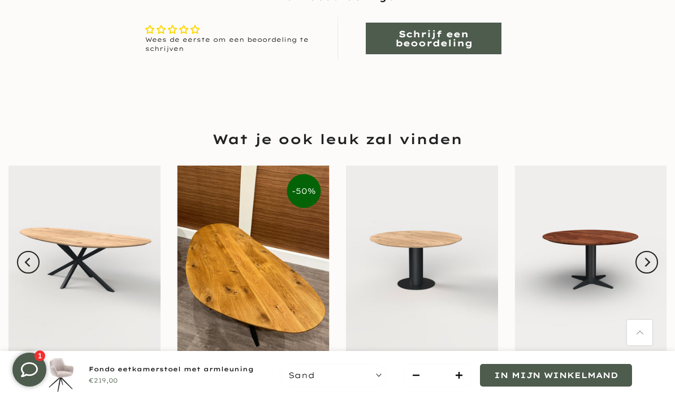
click at [651, 258] on icon "Next" at bounding box center [646, 262] width 9 height 9
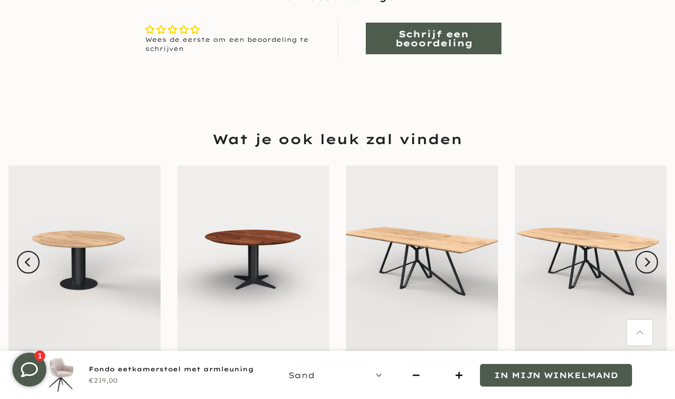
click at [658, 252] on button "Next" at bounding box center [646, 262] width 23 height 23
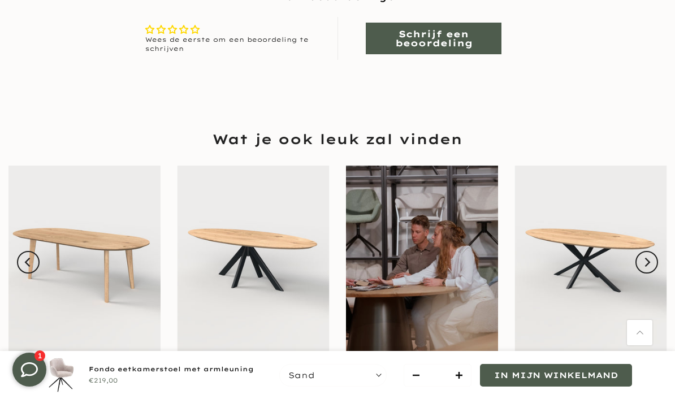
click at [658, 251] on button "Next" at bounding box center [646, 262] width 23 height 23
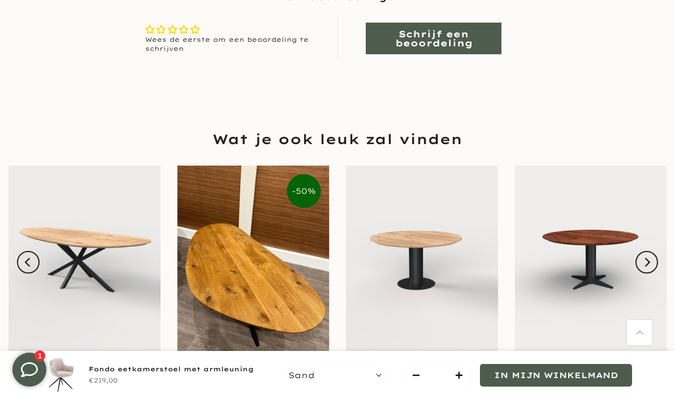
click at [658, 251] on button "Next" at bounding box center [646, 262] width 23 height 23
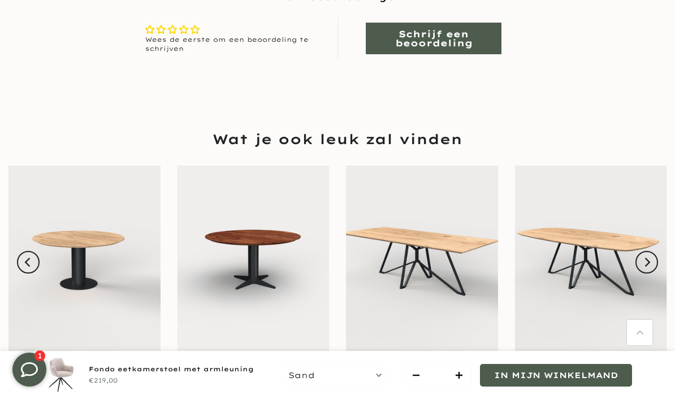
click at [658, 251] on button "Next" at bounding box center [646, 262] width 23 height 23
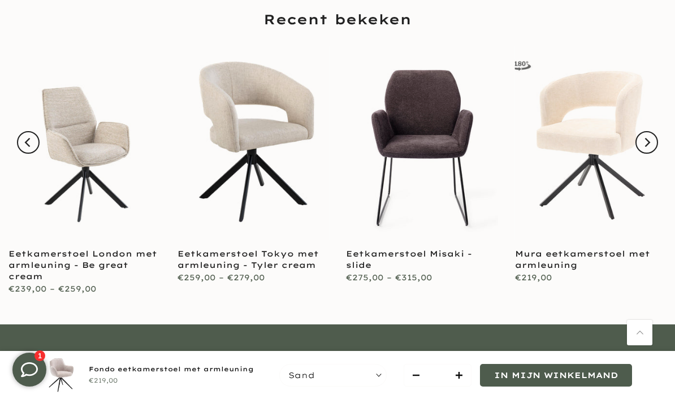
scroll to position [1322, 0]
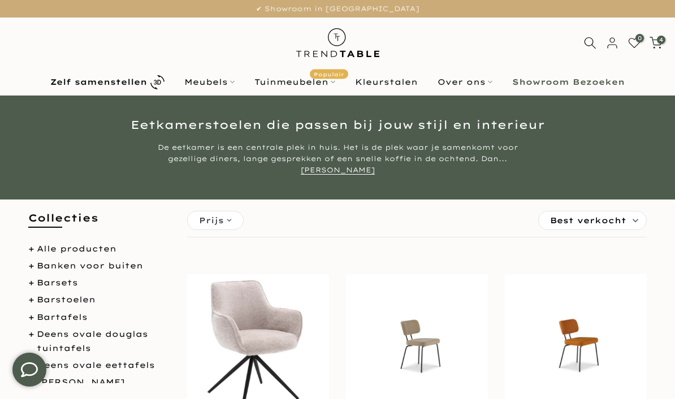
click at [141, 78] on b "Zelf samenstellen" at bounding box center [98, 82] width 97 height 8
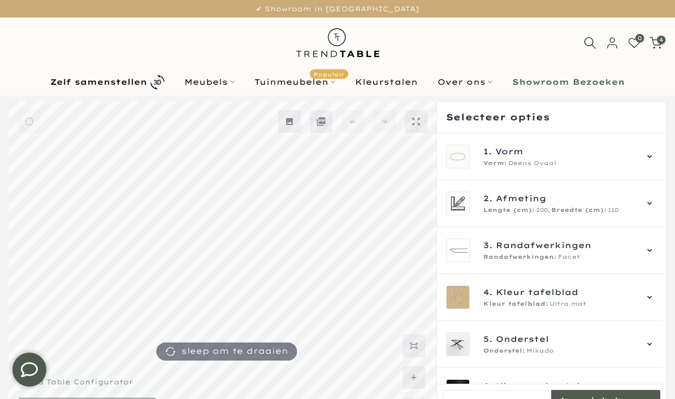
click at [661, 152] on div "1. Vorm Vorm: Deens Ovaal" at bounding box center [550, 156] width 226 height 47
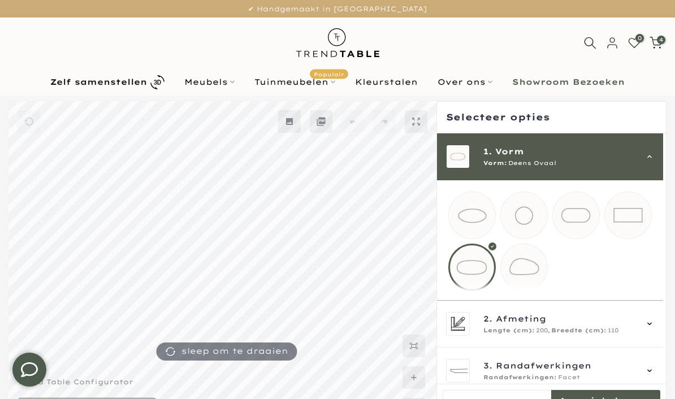
click at [640, 213] on mmq-loader at bounding box center [628, 215] width 46 height 46
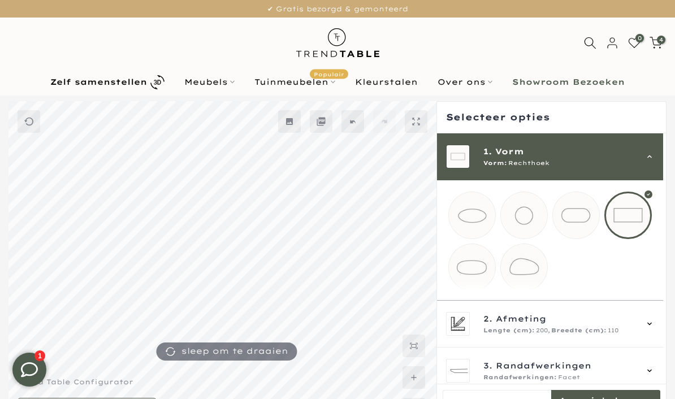
click at [663, 331] on div "2. Afmeting Lengte (cm): 200, Breedte (cm): 110" at bounding box center [550, 324] width 226 height 47
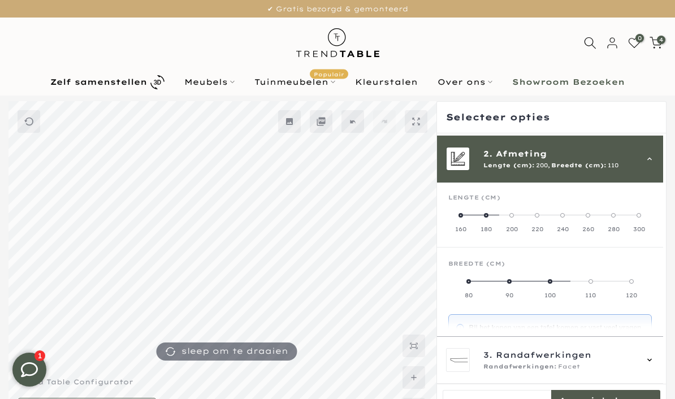
scroll to position [47, 0]
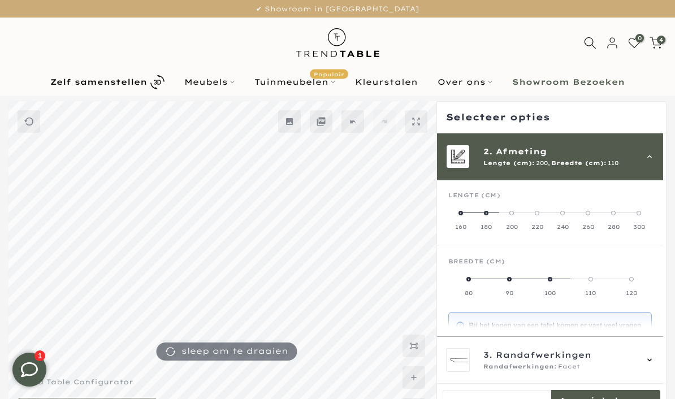
click at [492, 215] on label "180" at bounding box center [485, 219] width 25 height 23
click at [557, 282] on label "90" at bounding box center [550, 286] width 68 height 23
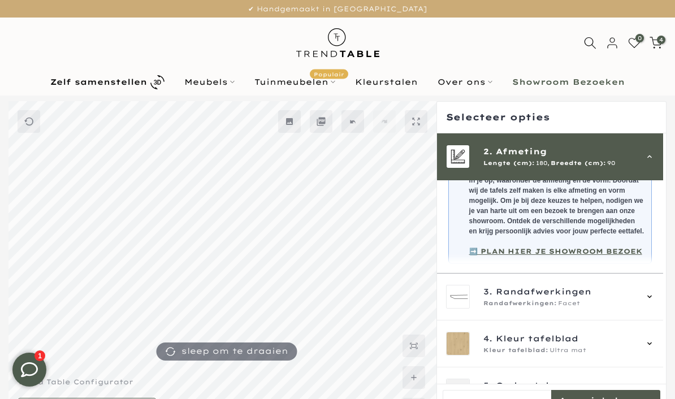
click at [663, 303] on div "3. Randafwerkingen Randafwerkingen: Facet" at bounding box center [550, 296] width 226 height 47
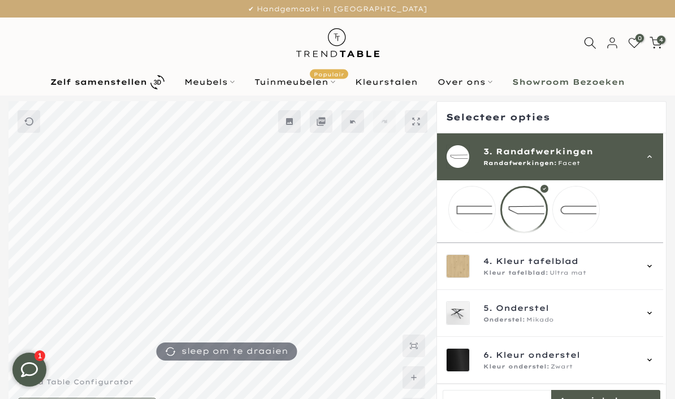
scroll to position [64, 0]
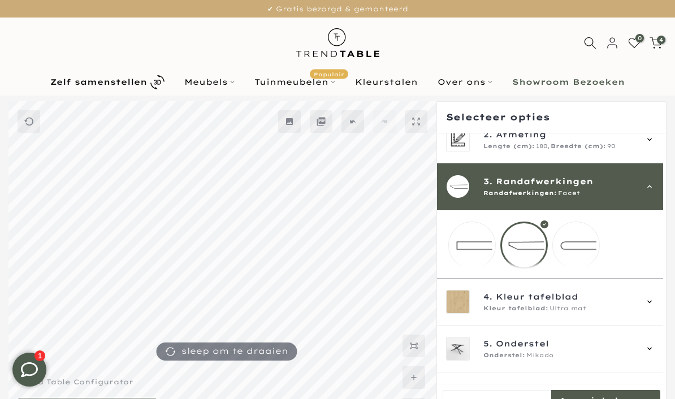
click at [592, 249] on mmq-loader at bounding box center [576, 245] width 46 height 46
click at [666, 310] on div at bounding box center [551, 265] width 230 height 328
click at [661, 307] on div "4. Kleur tafelblad Kleur tafelblad: Ultra mat" at bounding box center [550, 302] width 226 height 47
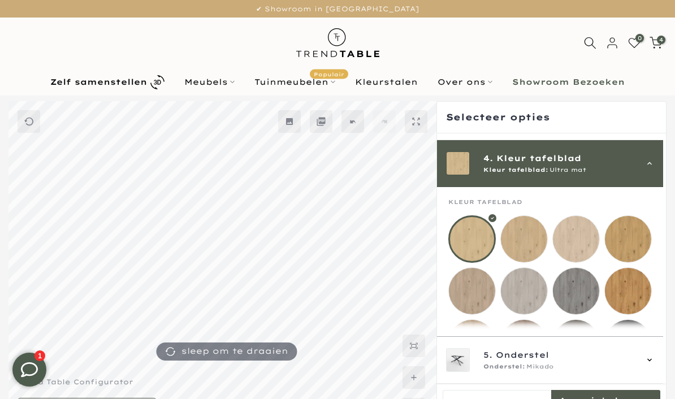
scroll to position [141, 0]
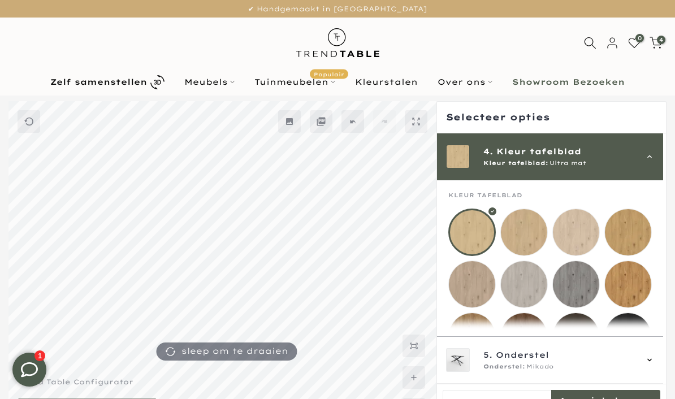
click at [525, 233] on mmq-loader at bounding box center [524, 232] width 46 height 46
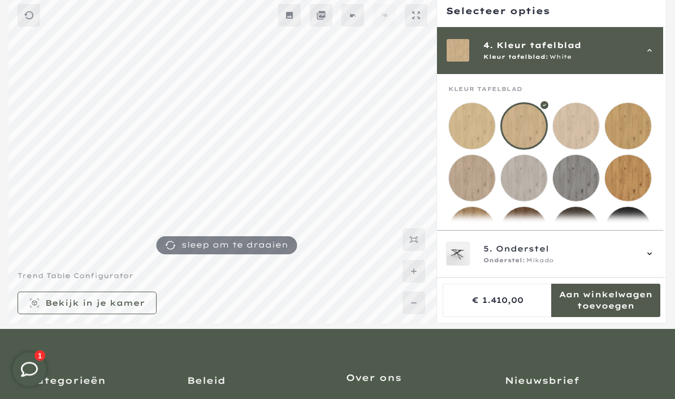
scroll to position [107, 0]
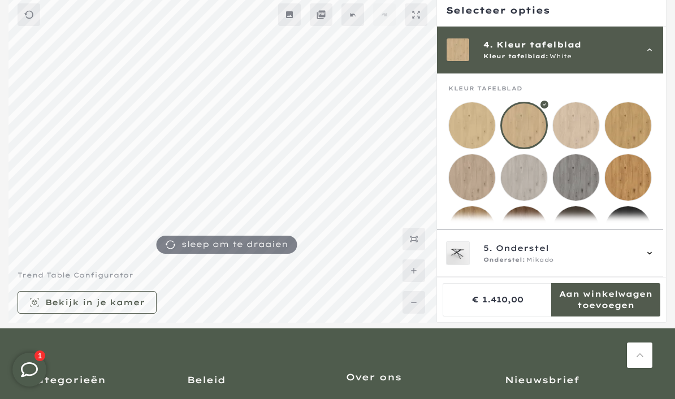
click at [663, 277] on div "5. Onderstel Onderstel: Mikado" at bounding box center [550, 253] width 226 height 47
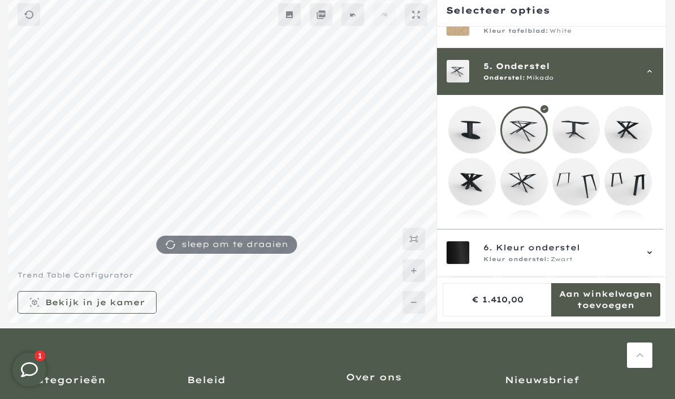
scroll to position [188, 0]
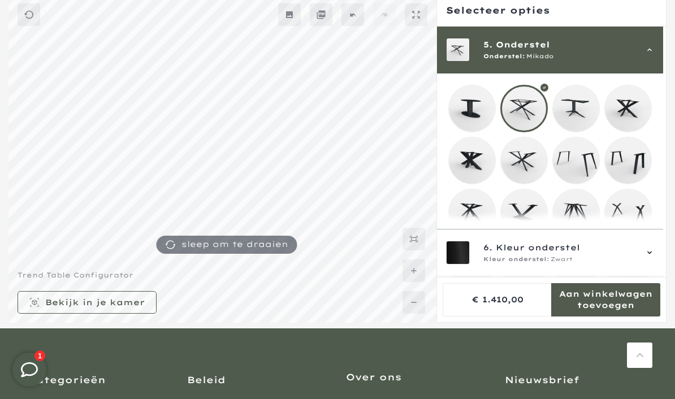
click at [577, 114] on mmq-loader at bounding box center [576, 108] width 46 height 46
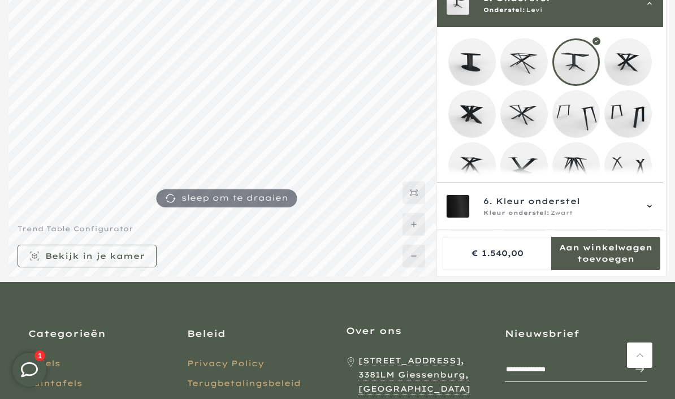
click at [624, 264] on mmq-formatted-message at bounding box center [605, 253] width 109 height 23
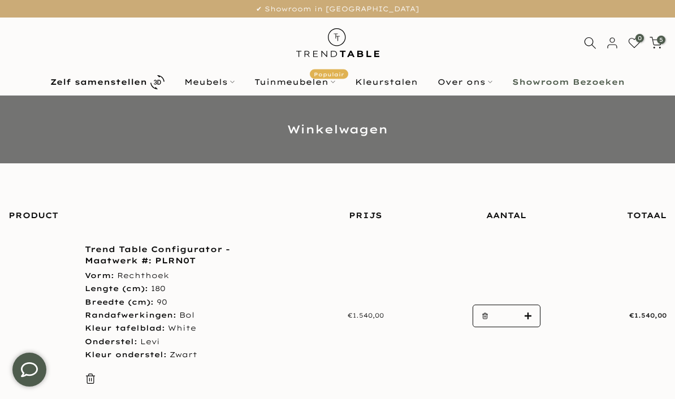
click at [662, 39] on span "5" at bounding box center [661, 40] width 8 height 8
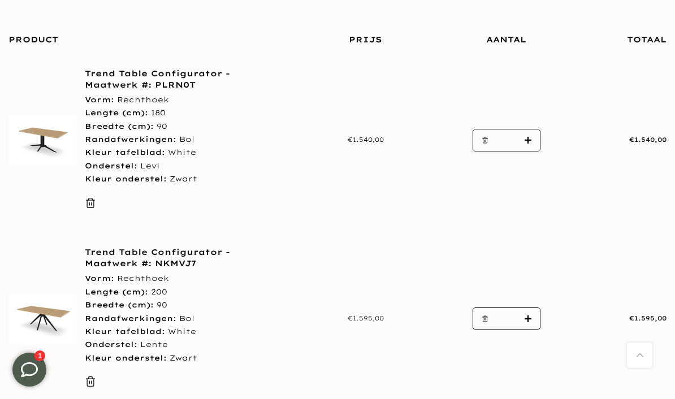
scroll to position [191, 0]
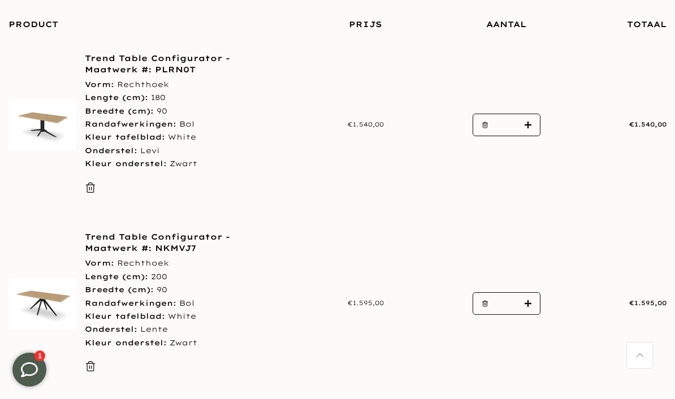
click at [146, 68] on link "Trend Table Configurator - Maatwerk #: PLRN0T" at bounding box center [179, 64] width 188 height 23
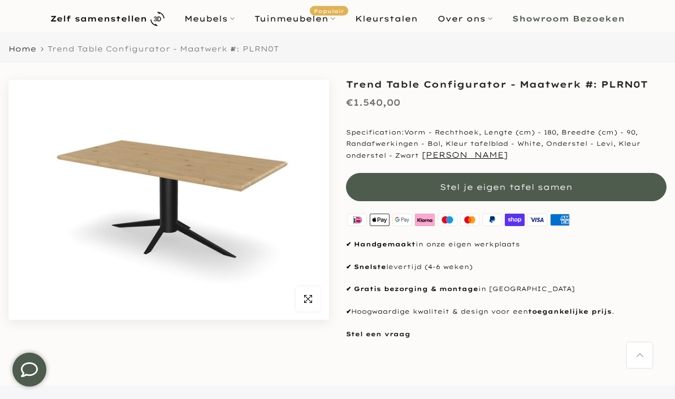
scroll to position [62, 0]
